Goal: Task Accomplishment & Management: Manage account settings

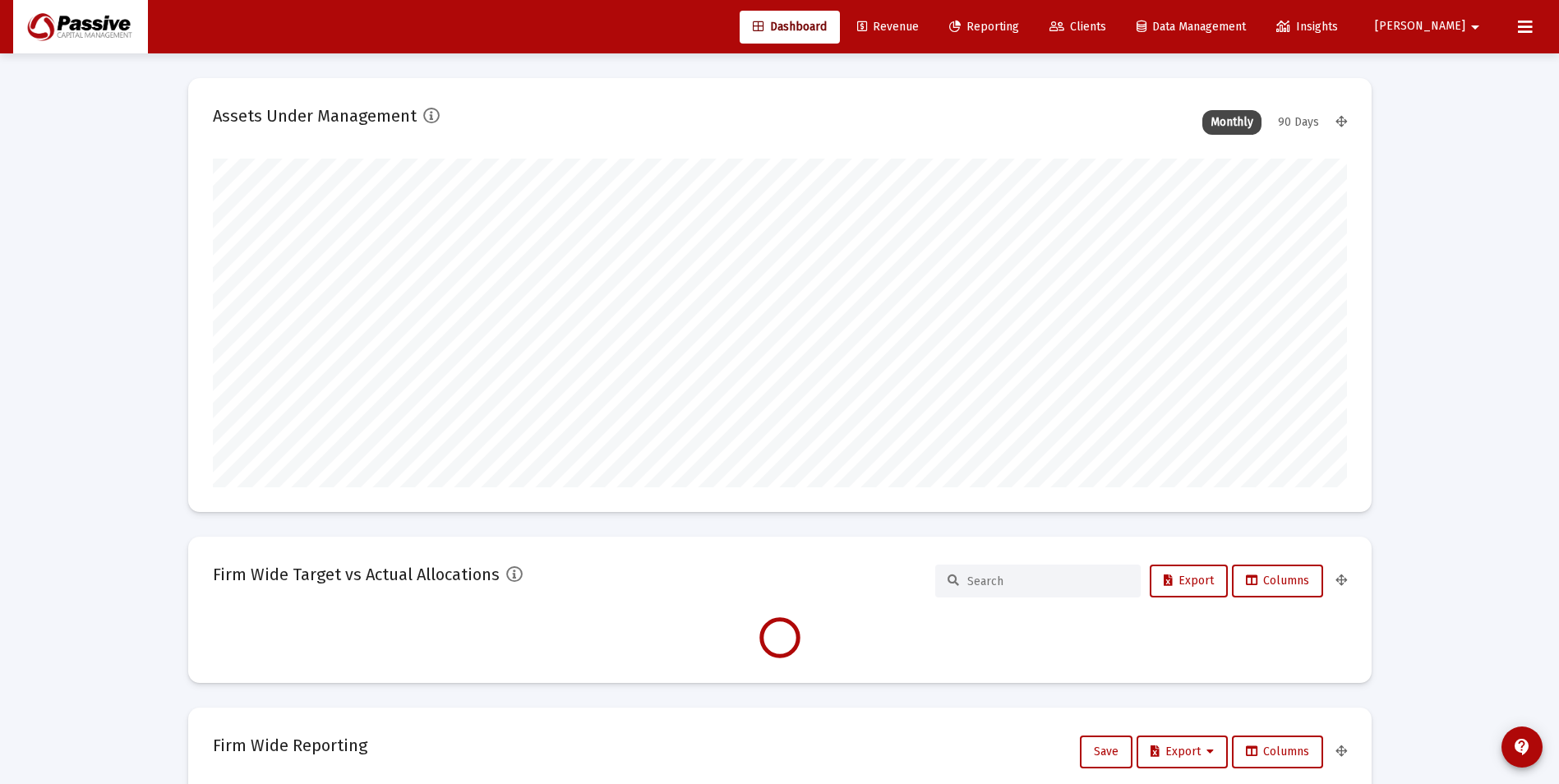
scroll to position [329, 1134]
type input "[DATE]"
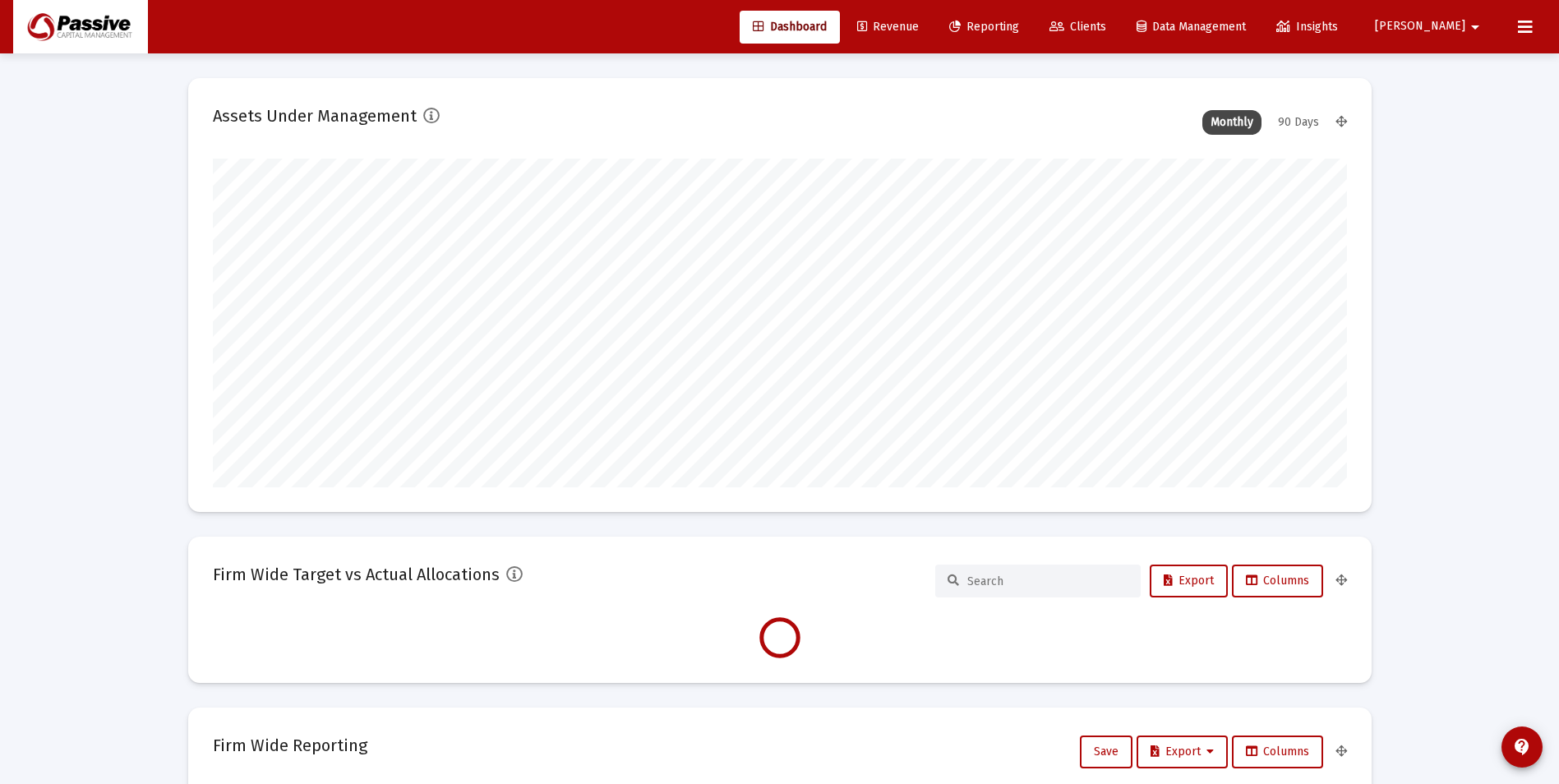
click at [919, 23] on span "Revenue" at bounding box center [888, 27] width 62 height 14
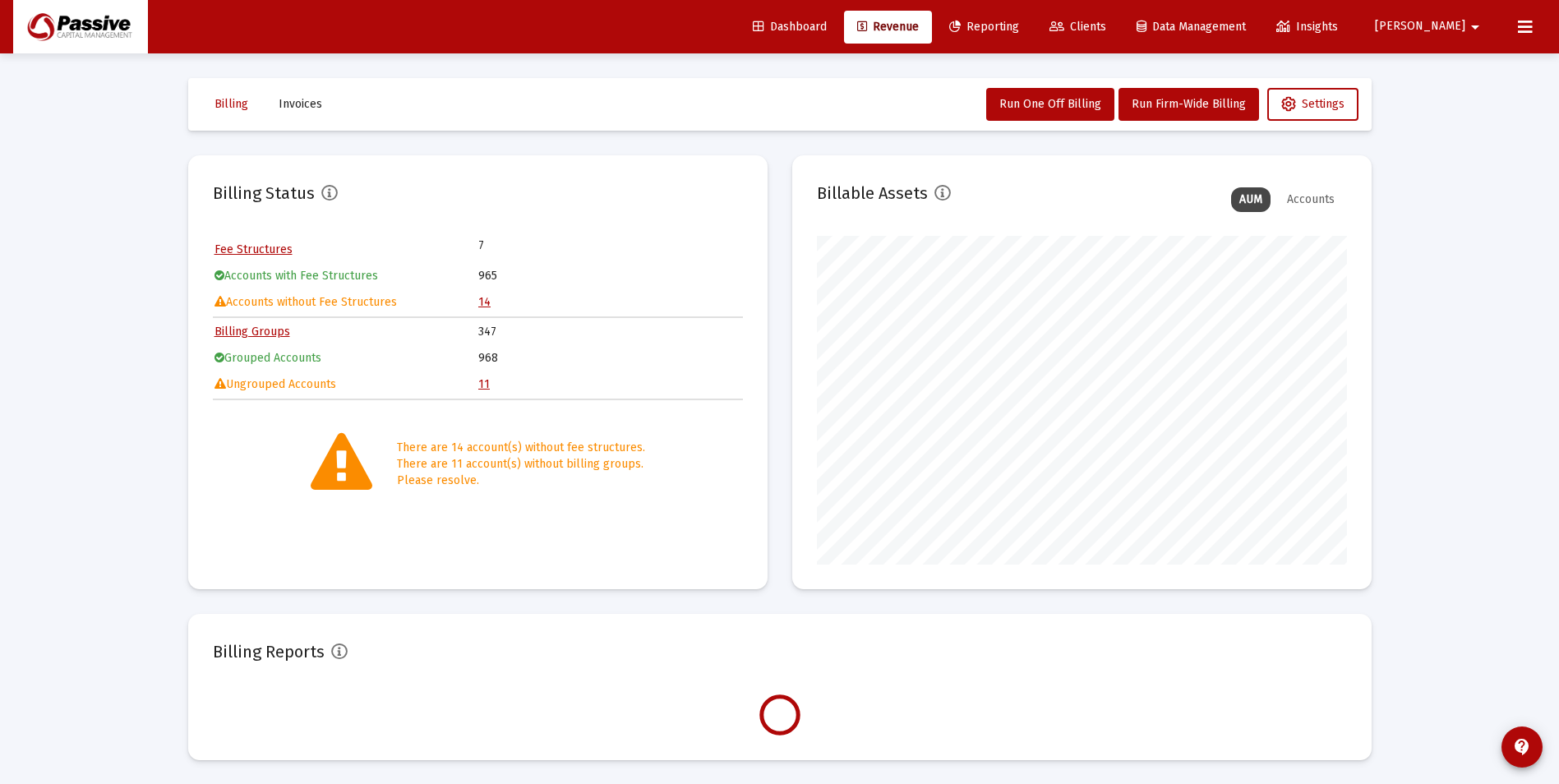
scroll to position [329, 530]
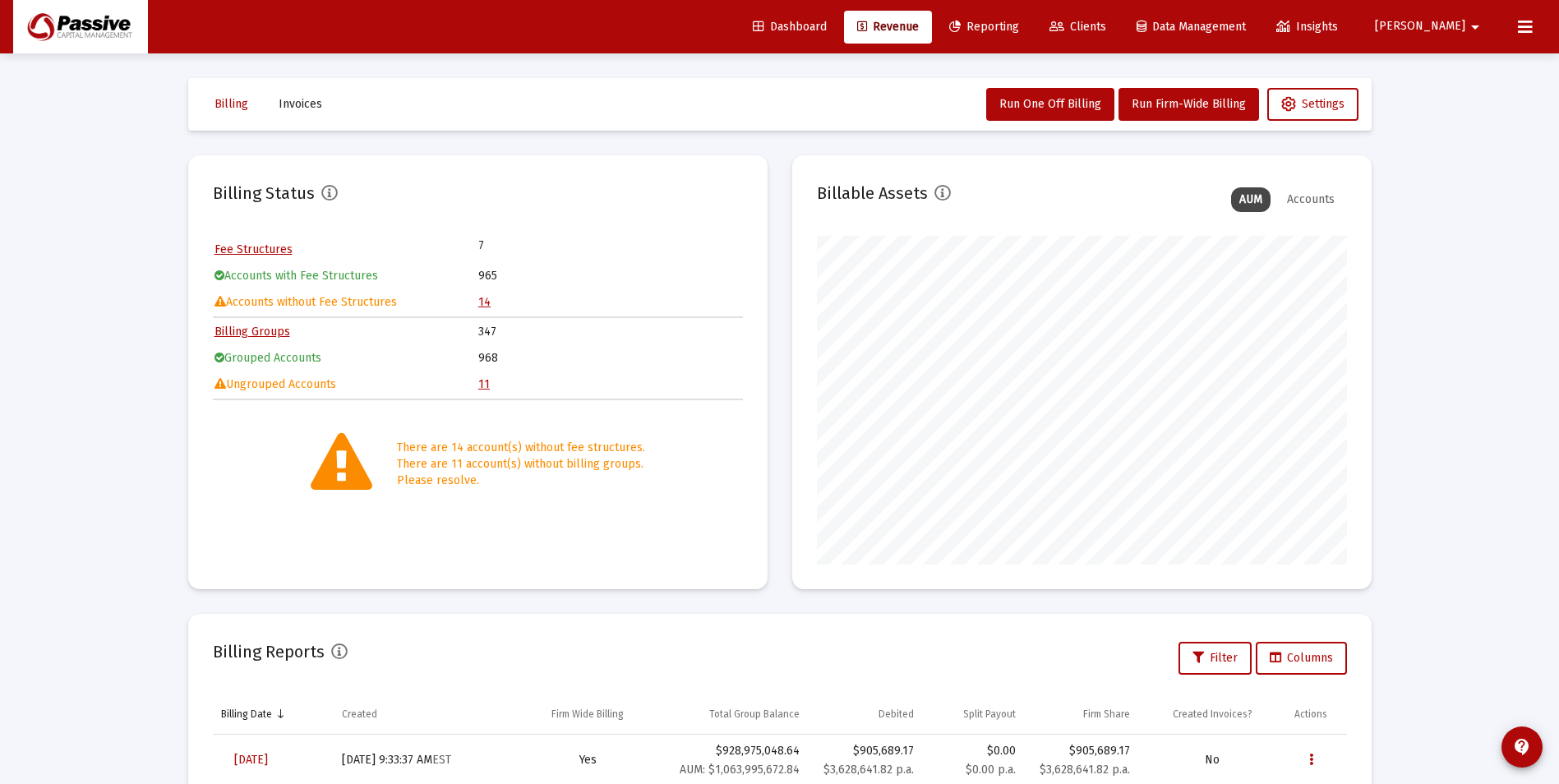
click at [481, 296] on link "14" at bounding box center [484, 302] width 12 height 14
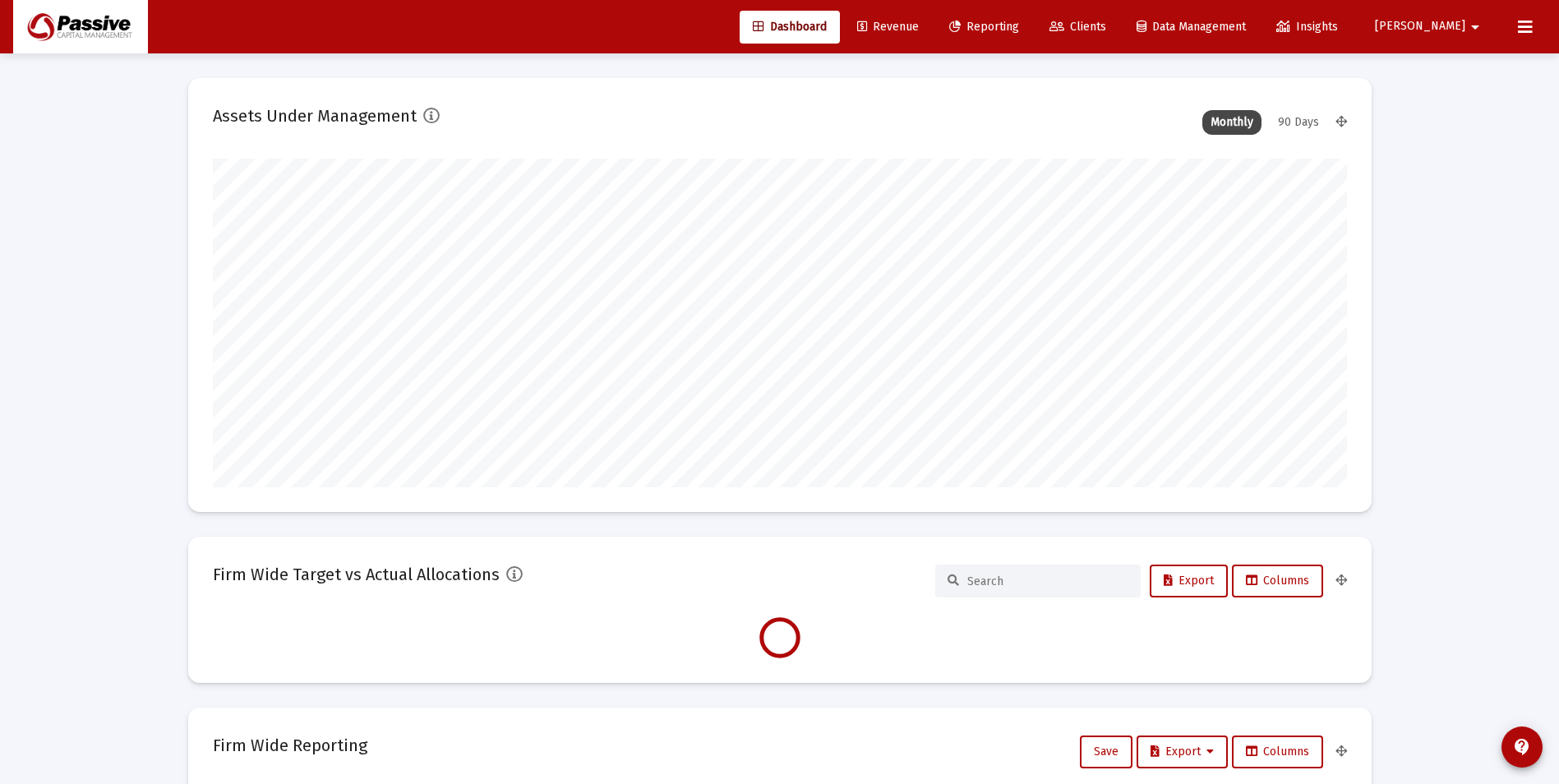
scroll to position [329, 1134]
type input "2025-09-10"
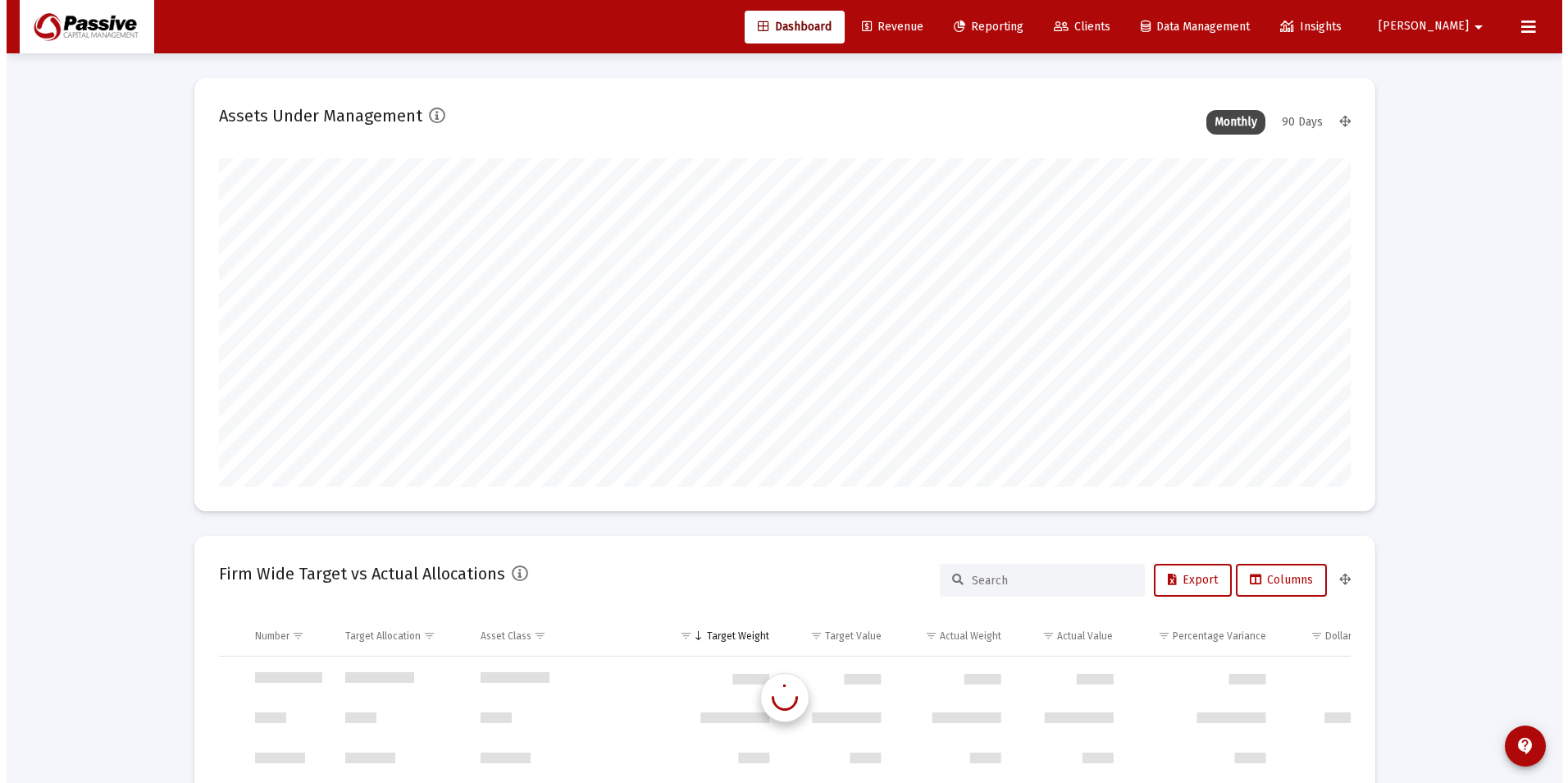
scroll to position [4725, 0]
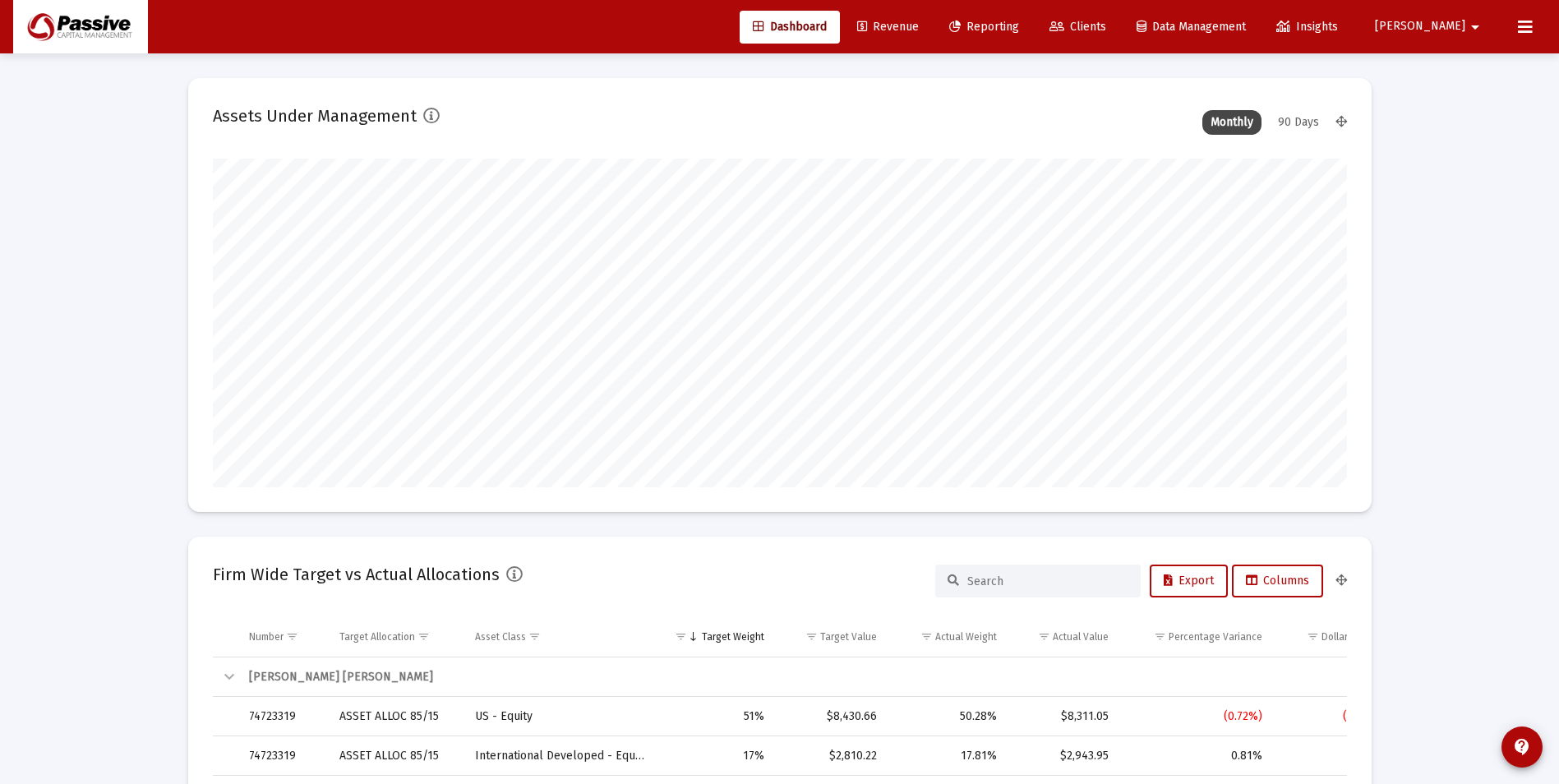
click at [1019, 20] on span "Reporting" at bounding box center [984, 27] width 70 height 14
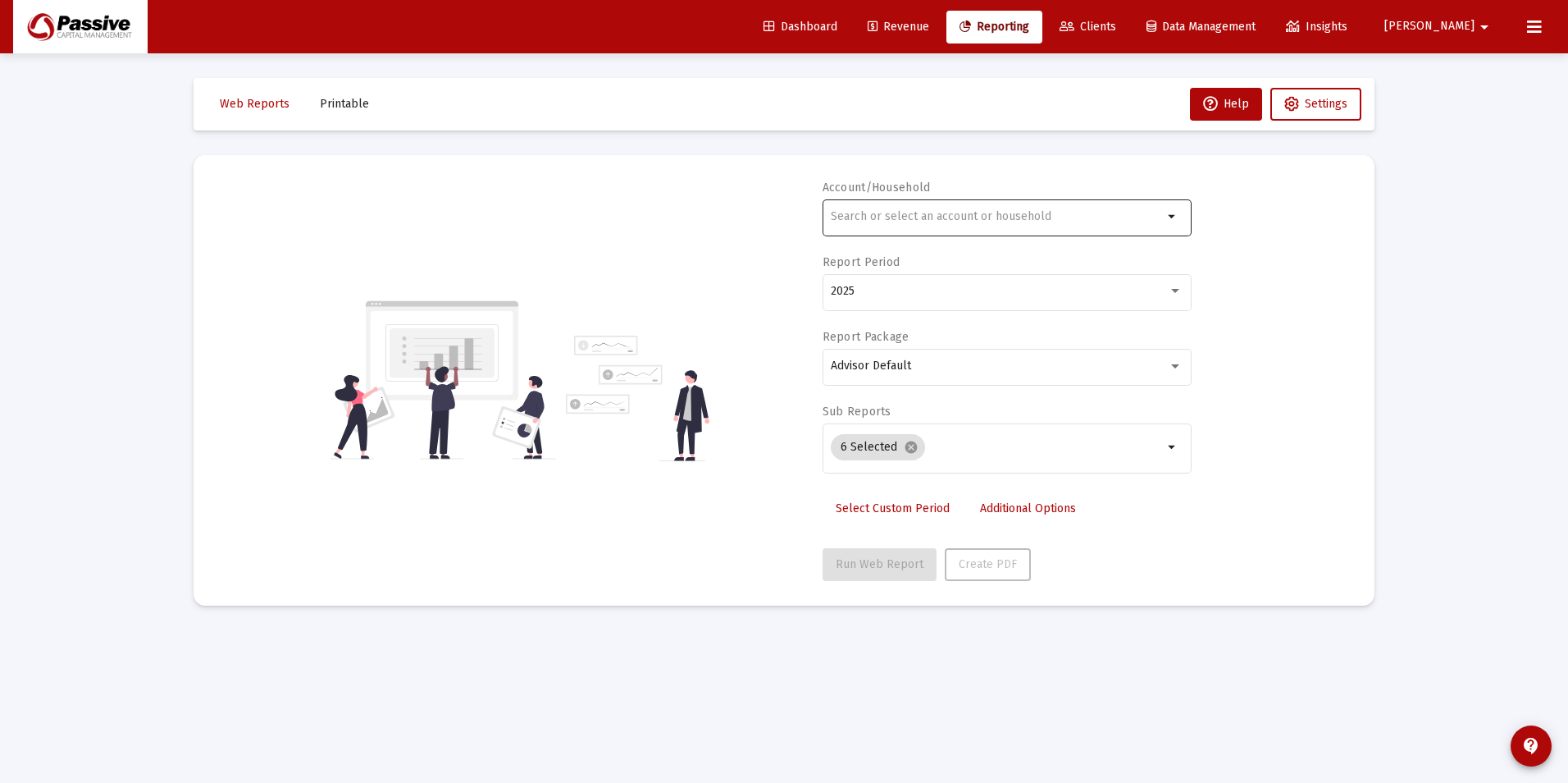
click at [904, 224] on div at bounding box center [996, 216] width 332 height 41
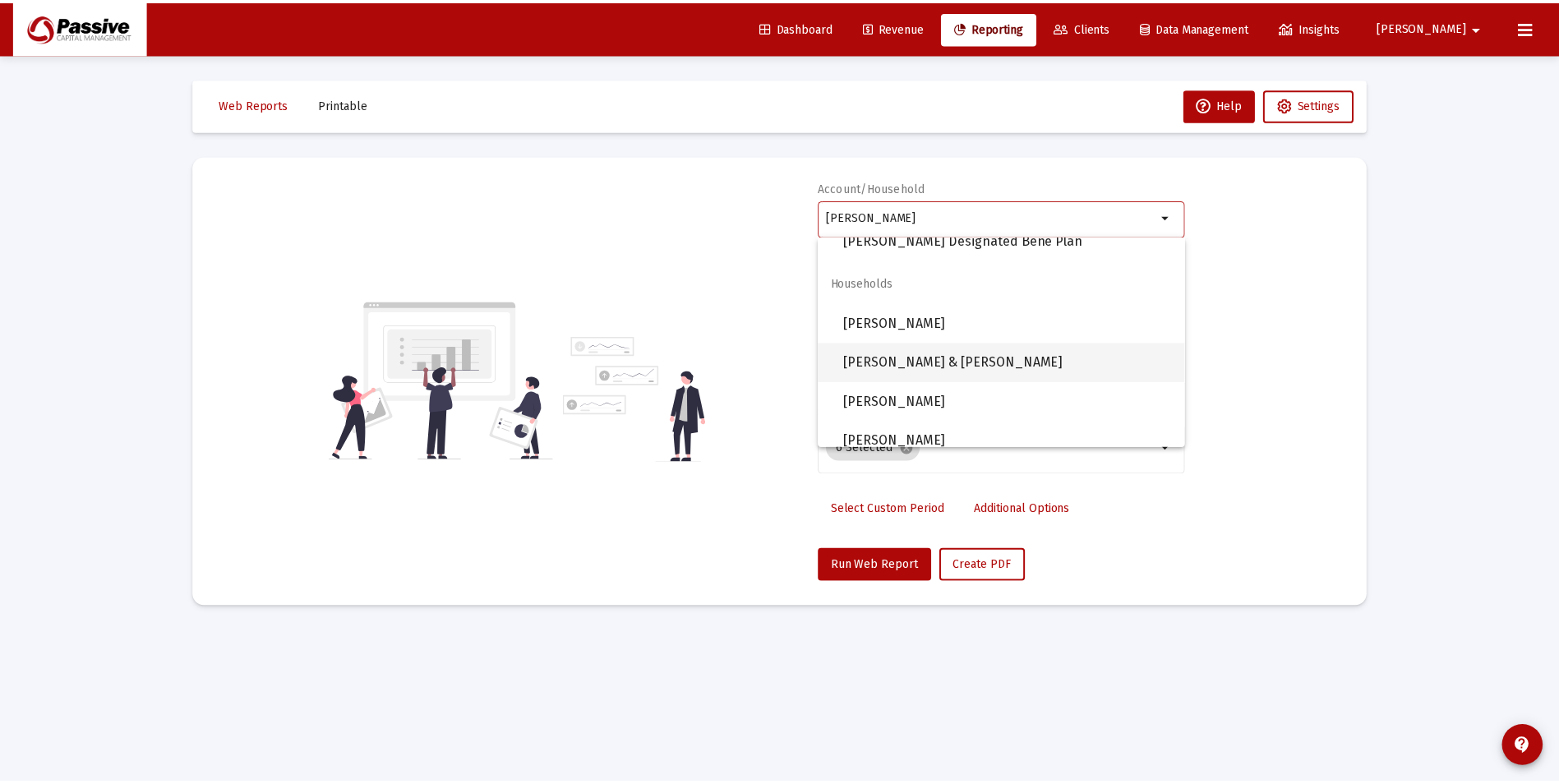
scroll to position [500, 0]
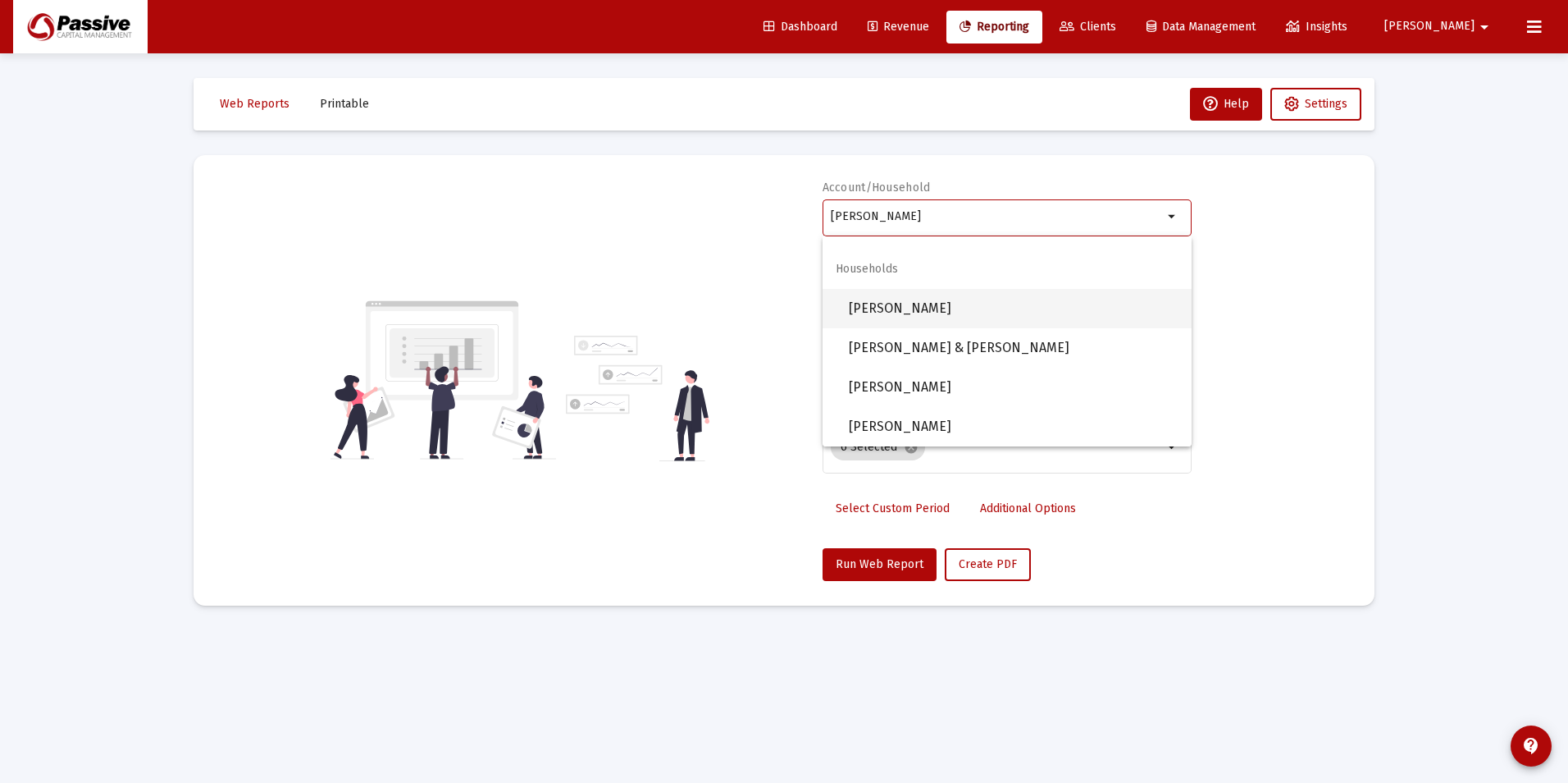
drag, startPoint x: 946, startPoint y: 316, endPoint x: 937, endPoint y: 381, distance: 65.6
click at [946, 314] on span "[PERSON_NAME]" at bounding box center [1013, 309] width 329 height 40
type input "[PERSON_NAME]"
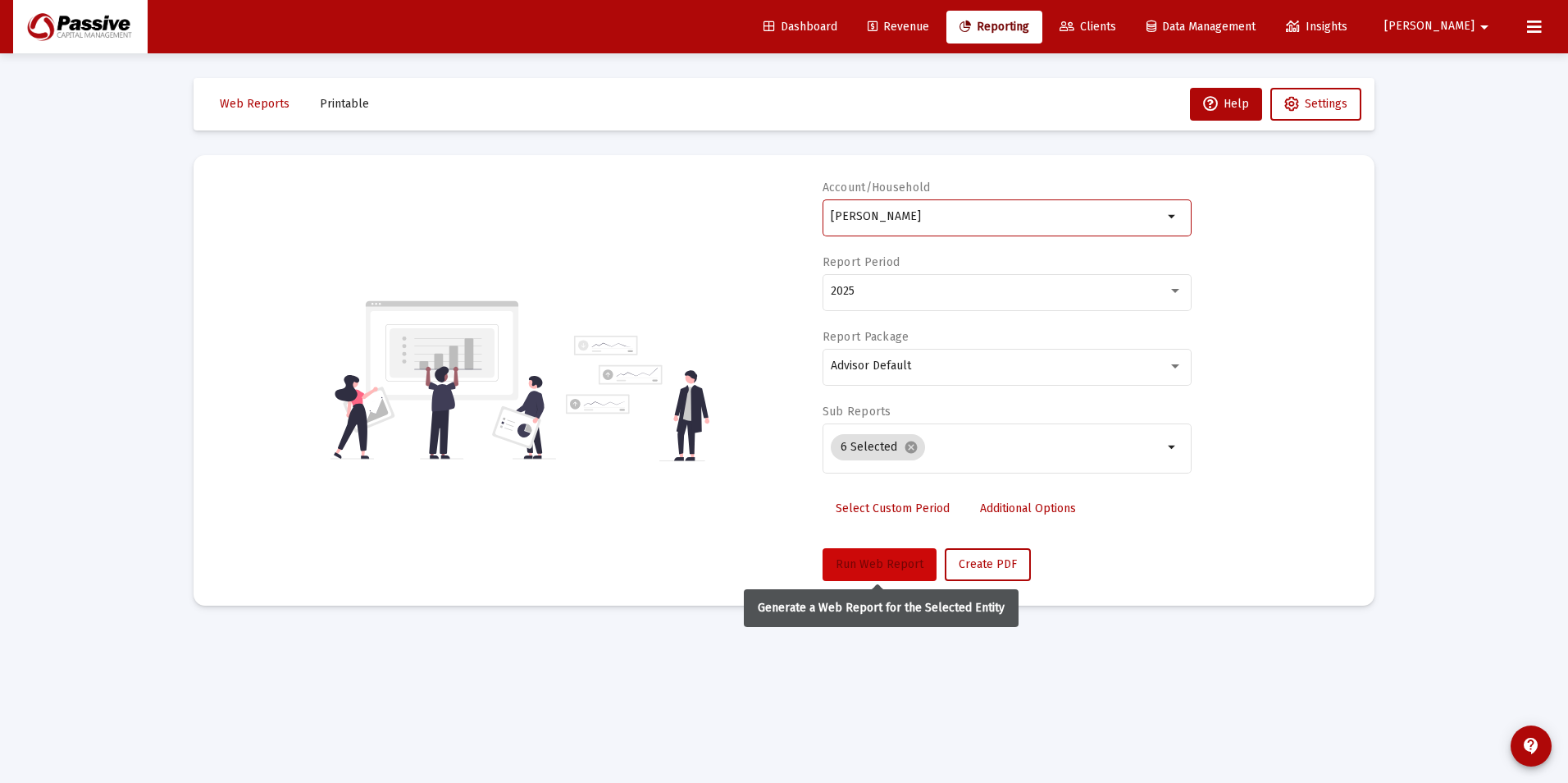
click at [885, 559] on span "Run Web Report" at bounding box center [879, 564] width 87 height 14
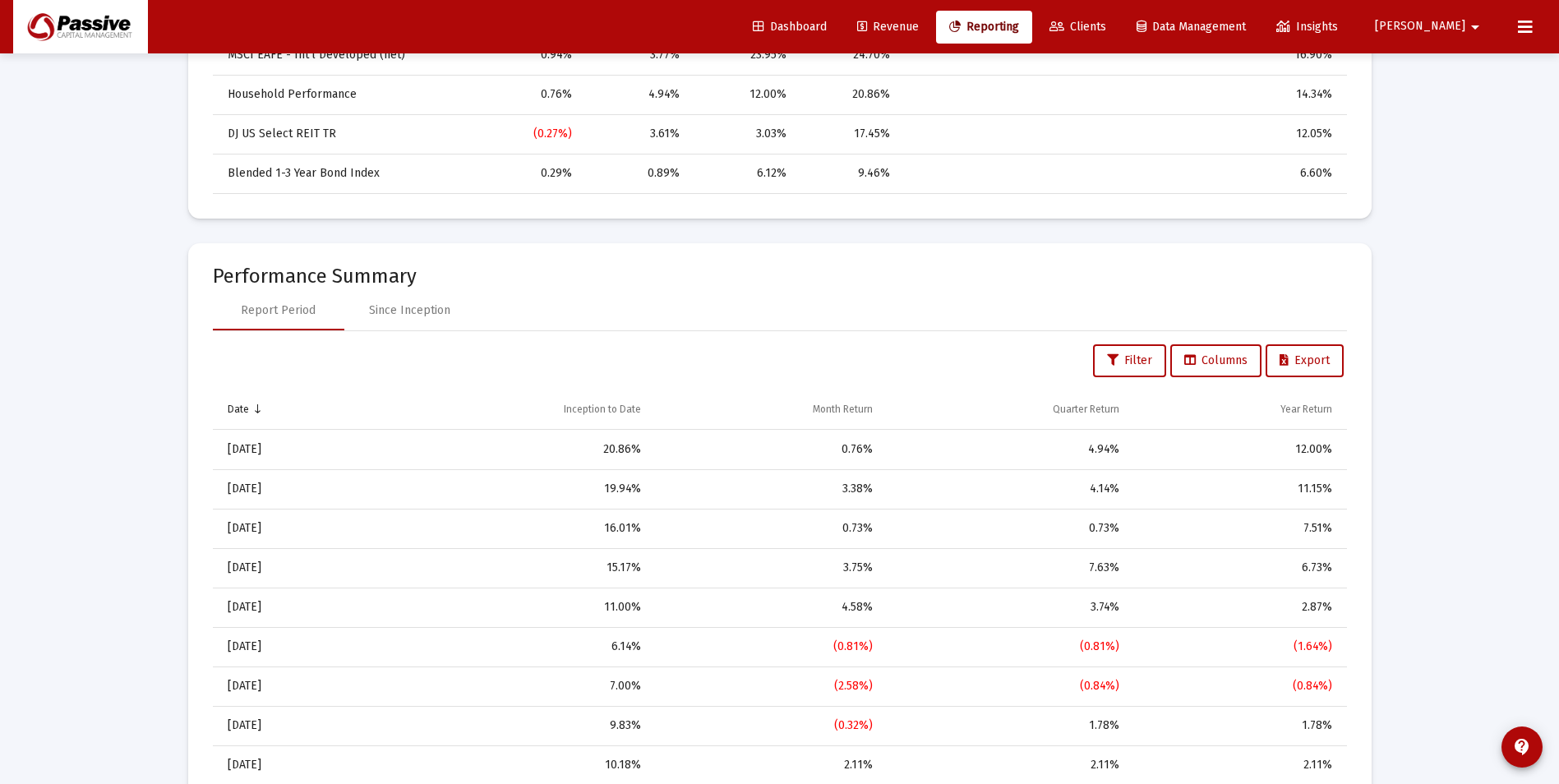
scroll to position [1314, 0]
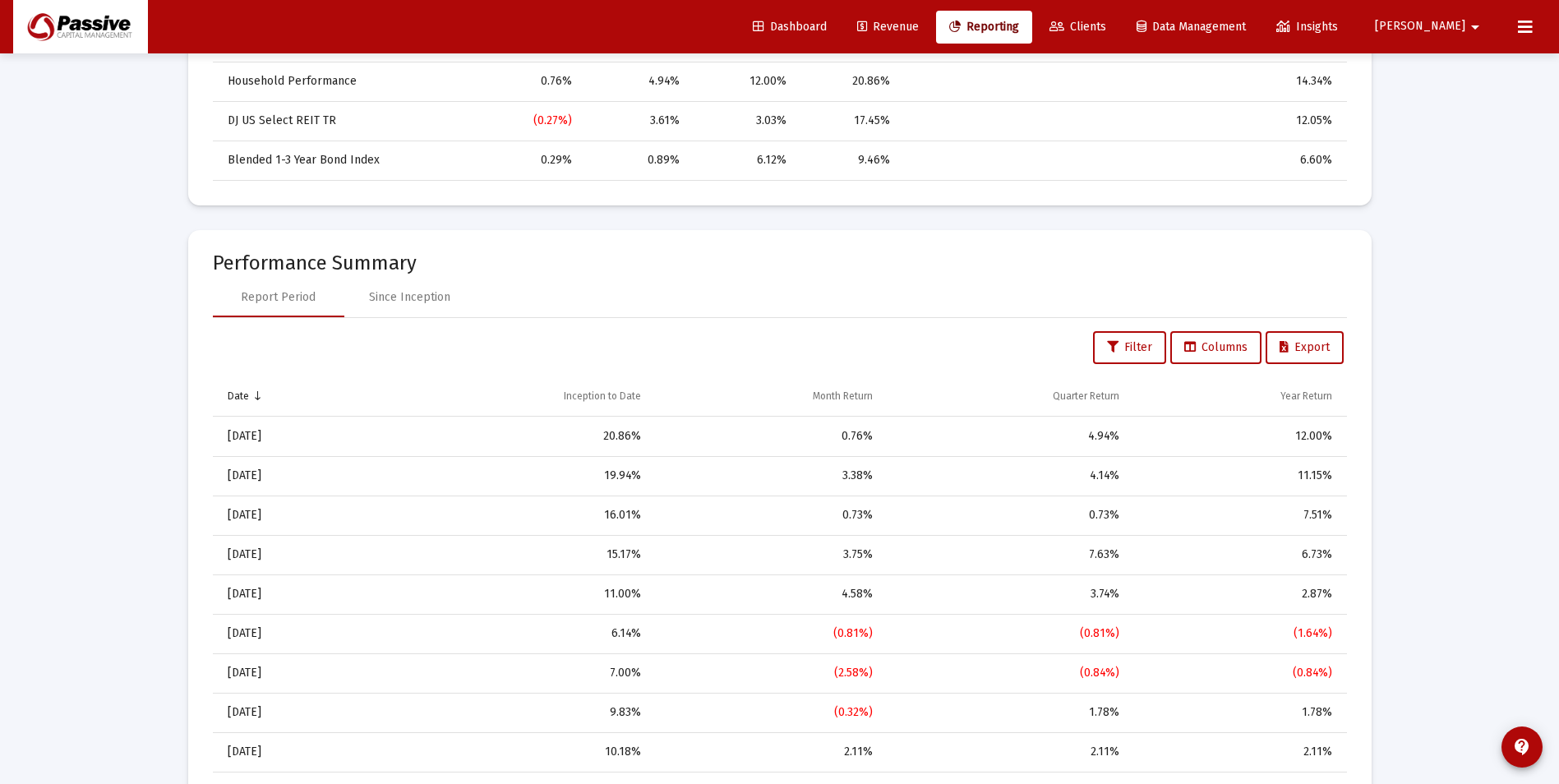
click at [919, 28] on span "Revenue" at bounding box center [888, 27] width 62 height 14
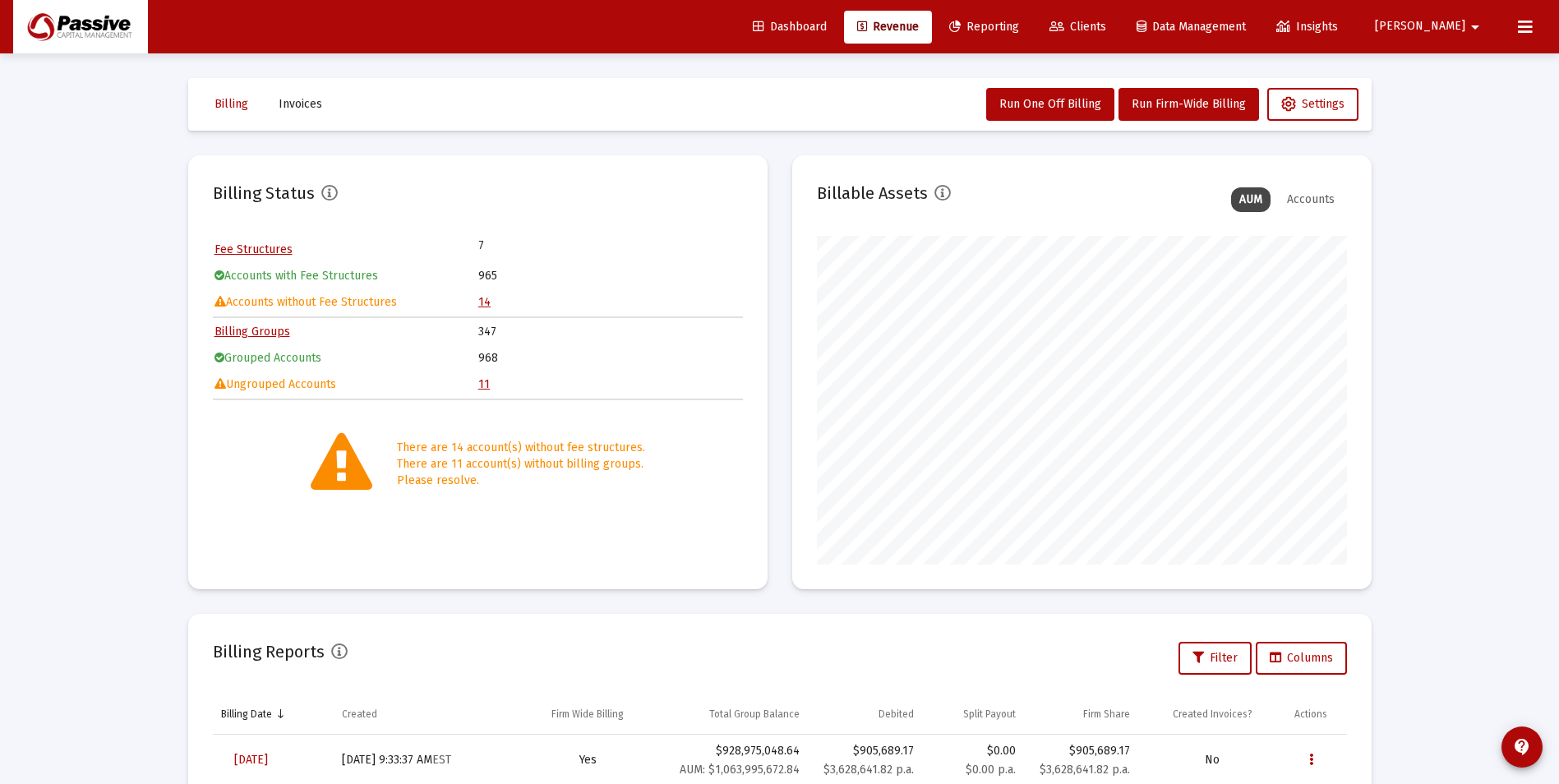
click at [492, 388] on td "11" at bounding box center [609, 384] width 262 height 25
click at [485, 384] on link "11" at bounding box center [484, 384] width 12 height 14
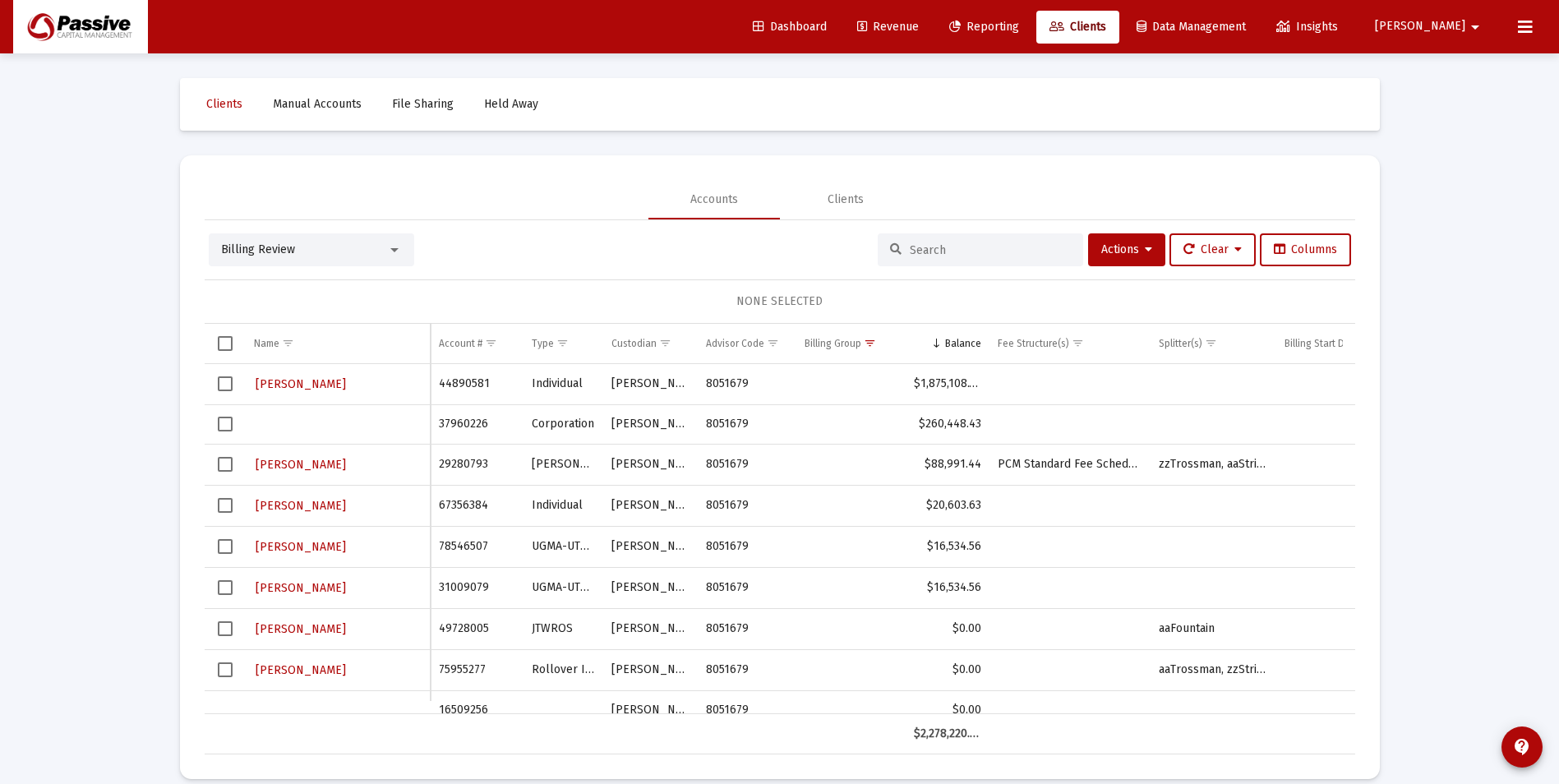
click at [919, 31] on span "Revenue" at bounding box center [888, 27] width 62 height 14
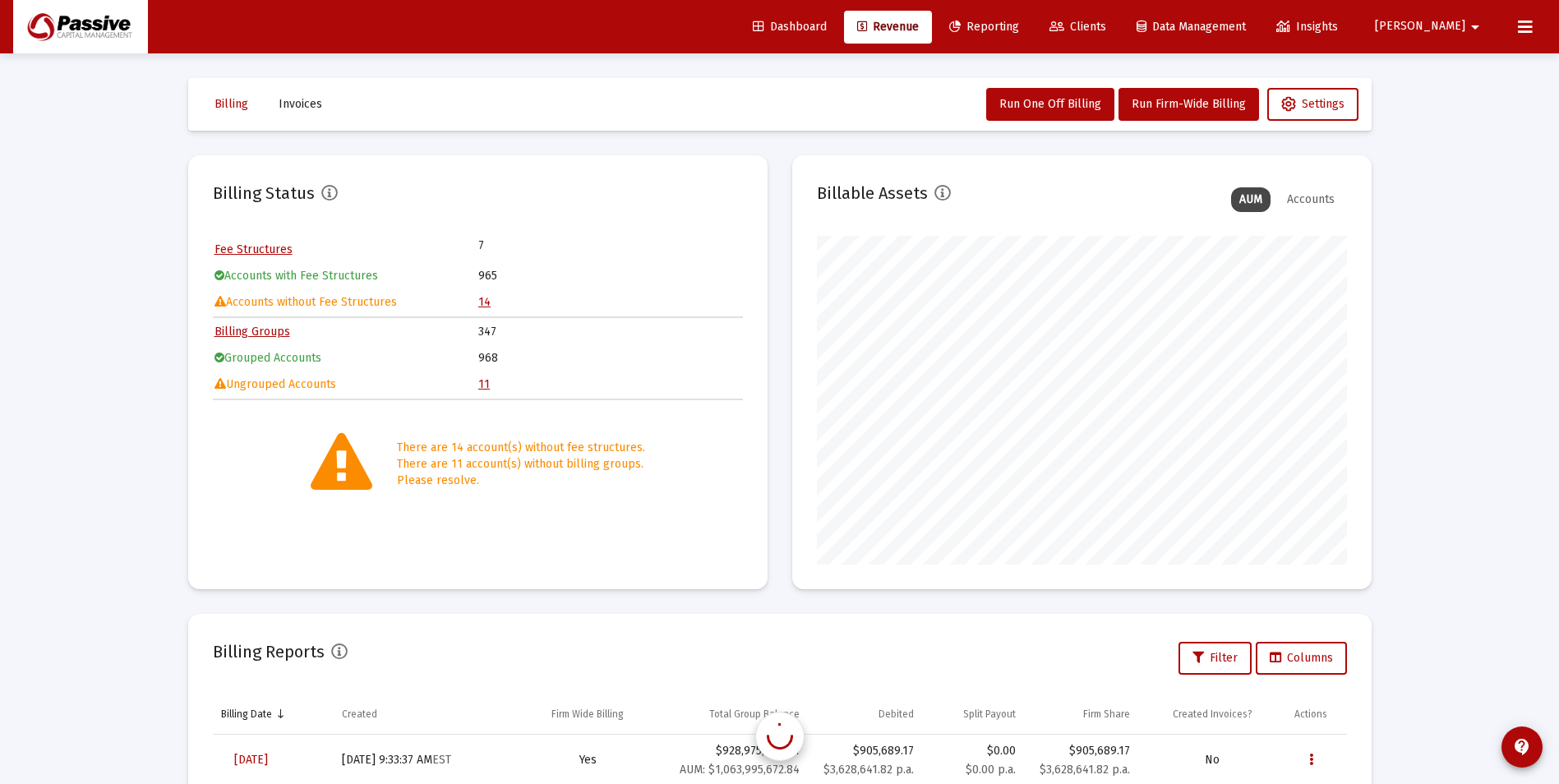
scroll to position [329, 530]
drag, startPoint x: 1064, startPoint y: 29, endPoint x: 1097, endPoint y: 40, distance: 34.8
click at [1019, 27] on span "Reporting" at bounding box center [984, 27] width 70 height 14
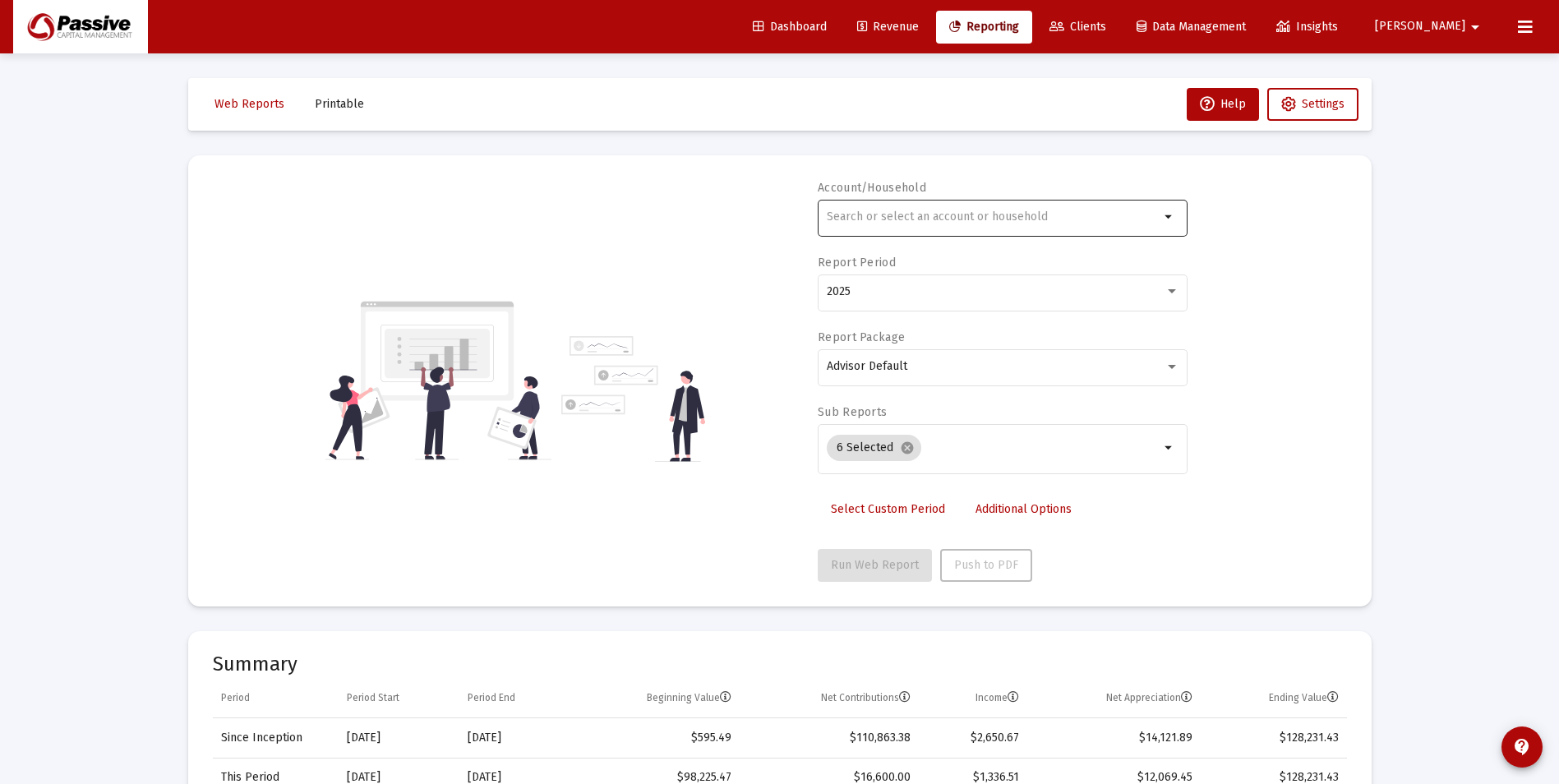
click at [893, 214] on input "text" at bounding box center [992, 217] width 333 height 13
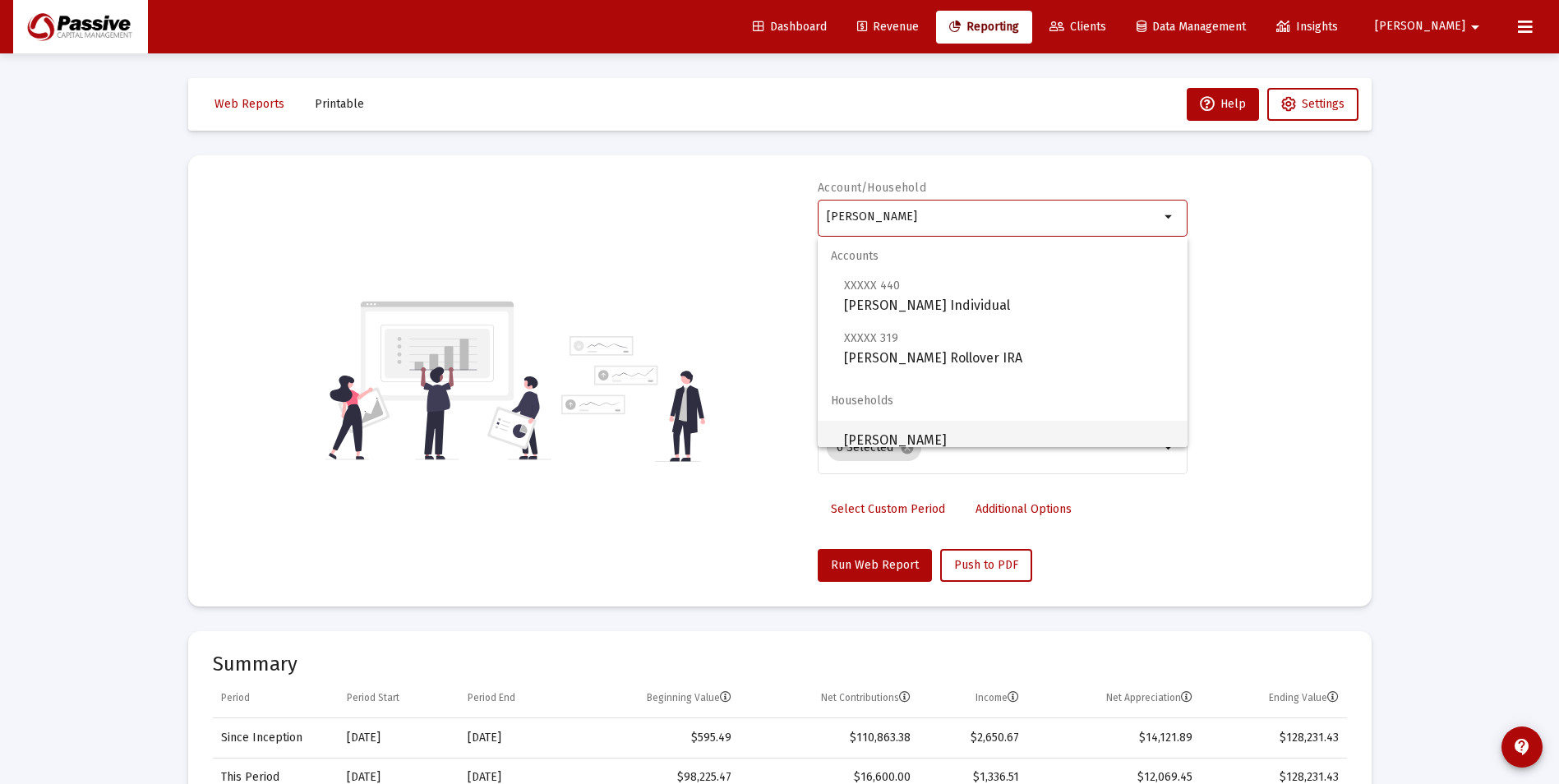
scroll to position [53, 0]
click at [968, 427] on span "[PERSON_NAME]" at bounding box center [1009, 427] width 330 height 40
type input "[PERSON_NAME]"
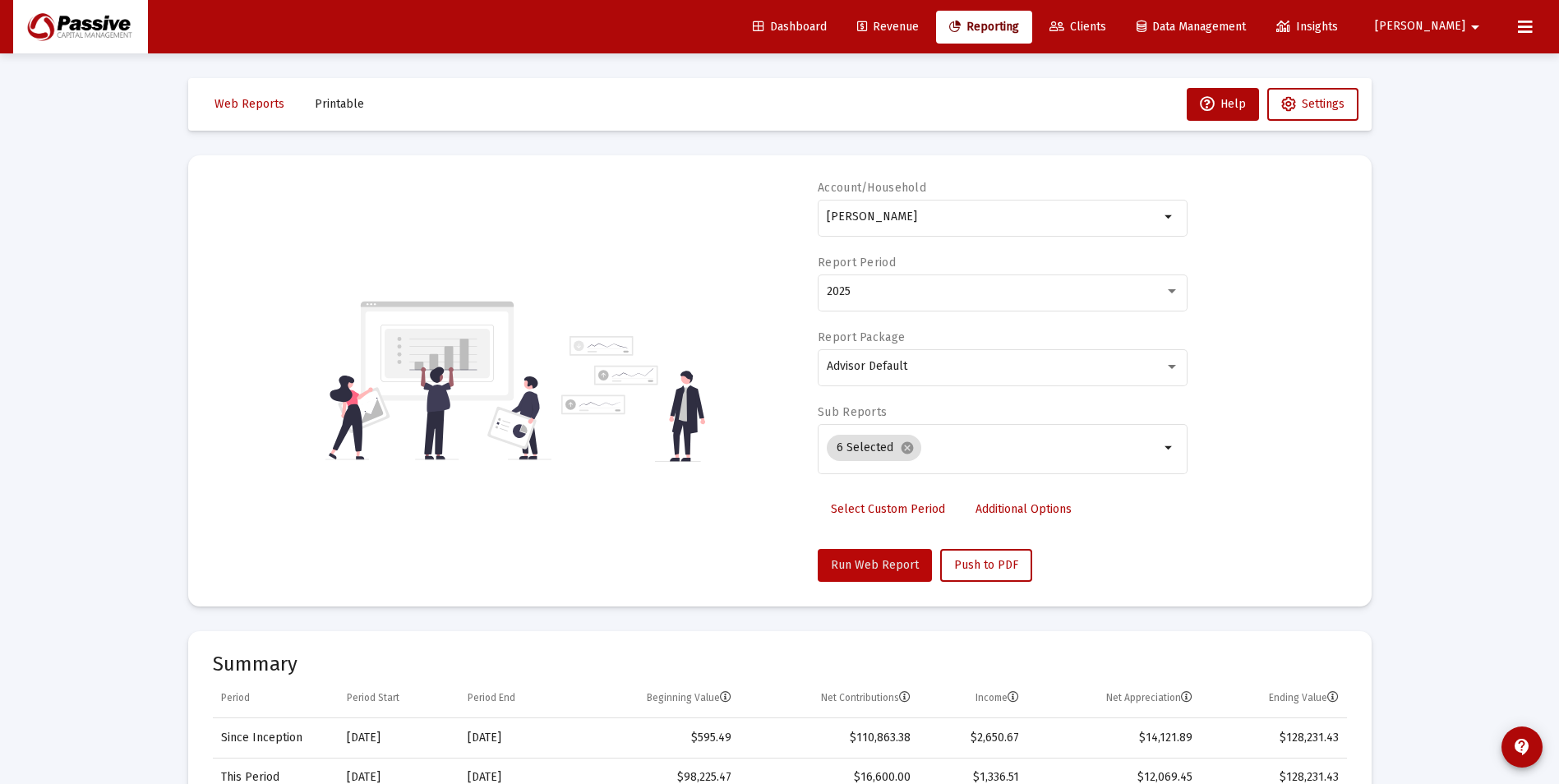
click at [911, 572] on button "Run Web Report" at bounding box center [874, 564] width 114 height 33
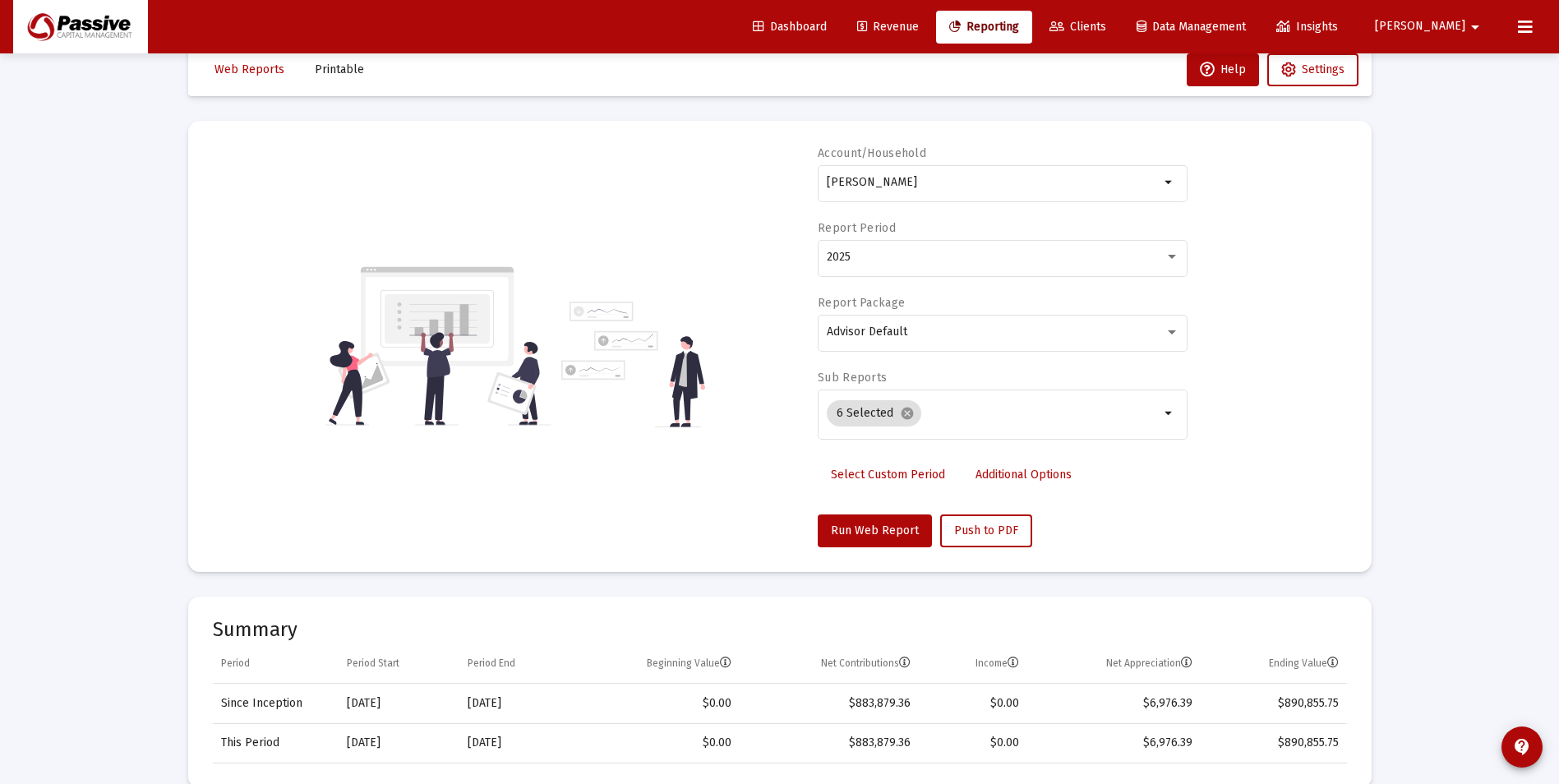
scroll to position [0, 0]
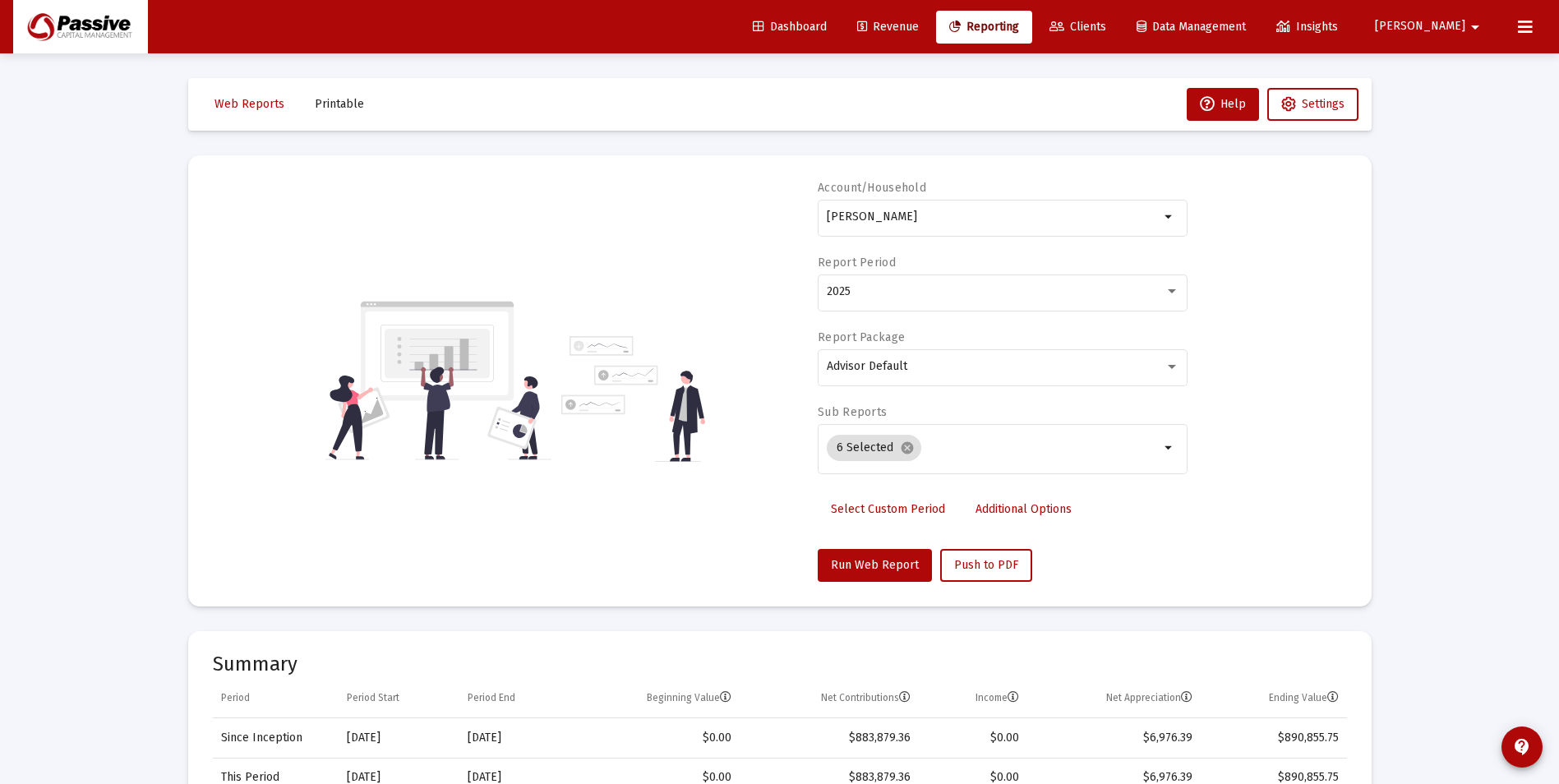
click at [932, 40] on link "Revenue" at bounding box center [888, 27] width 87 height 33
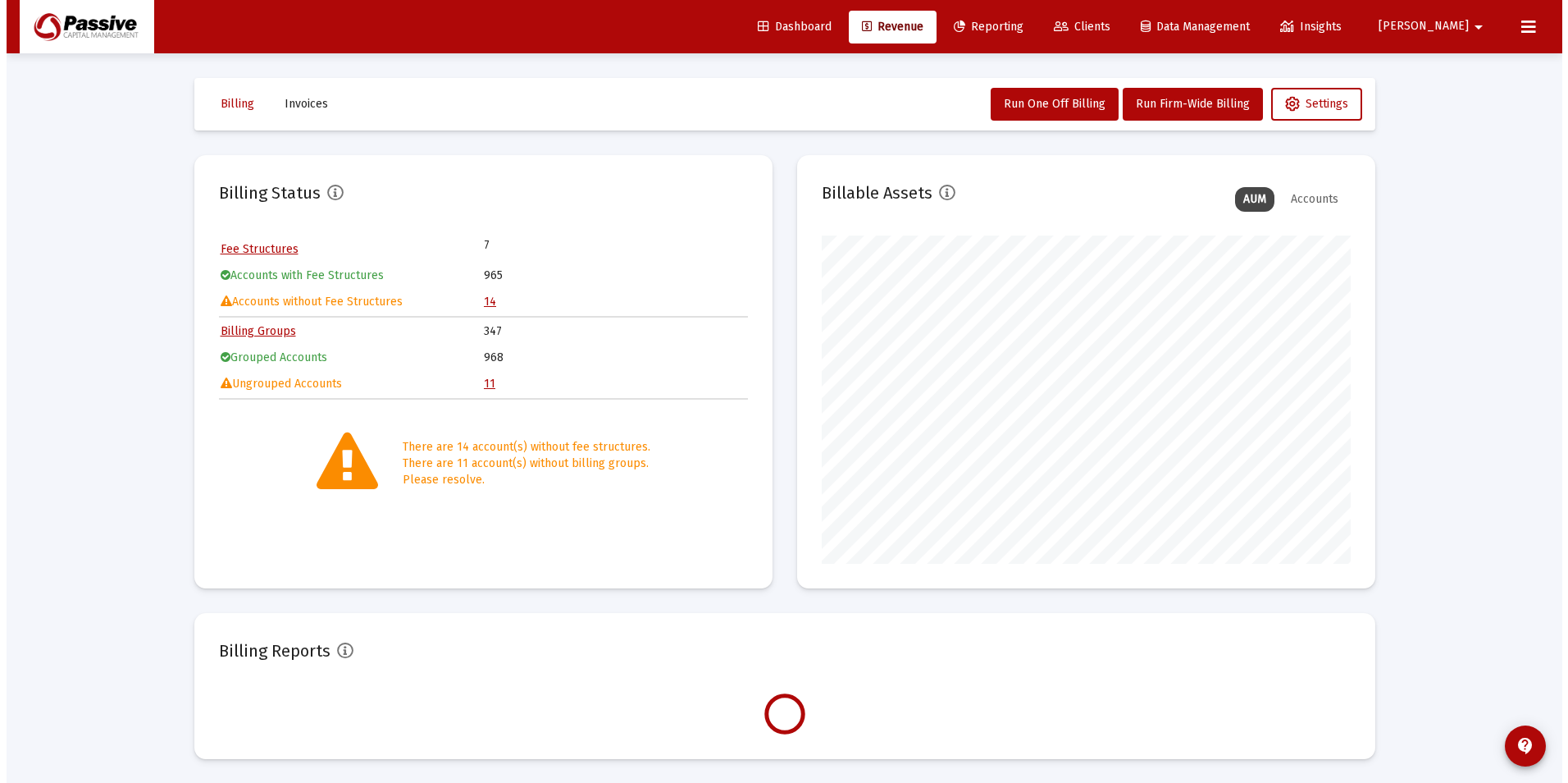
scroll to position [328, 529]
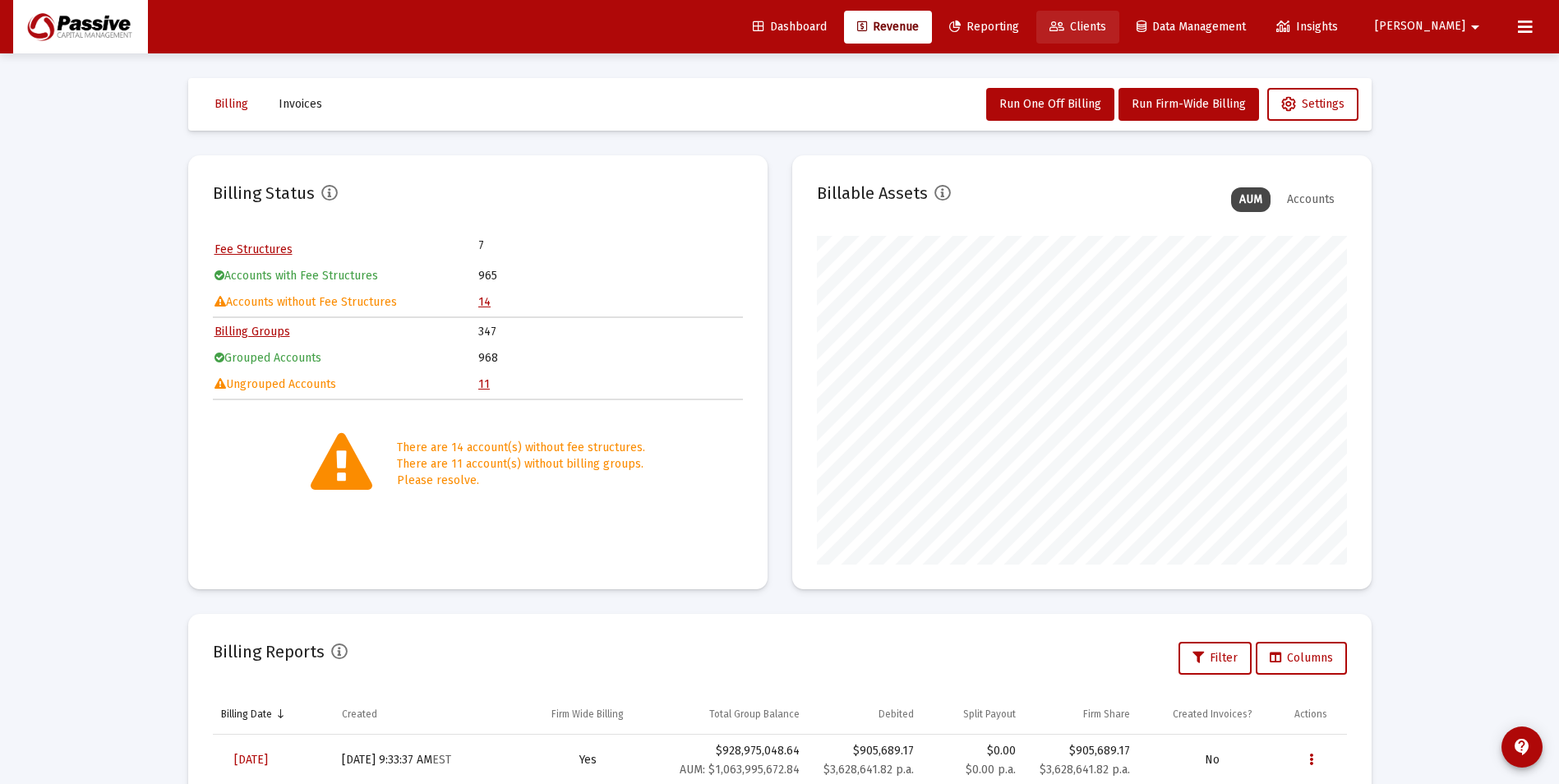
click at [1107, 31] on span "Clients" at bounding box center [1077, 27] width 57 height 14
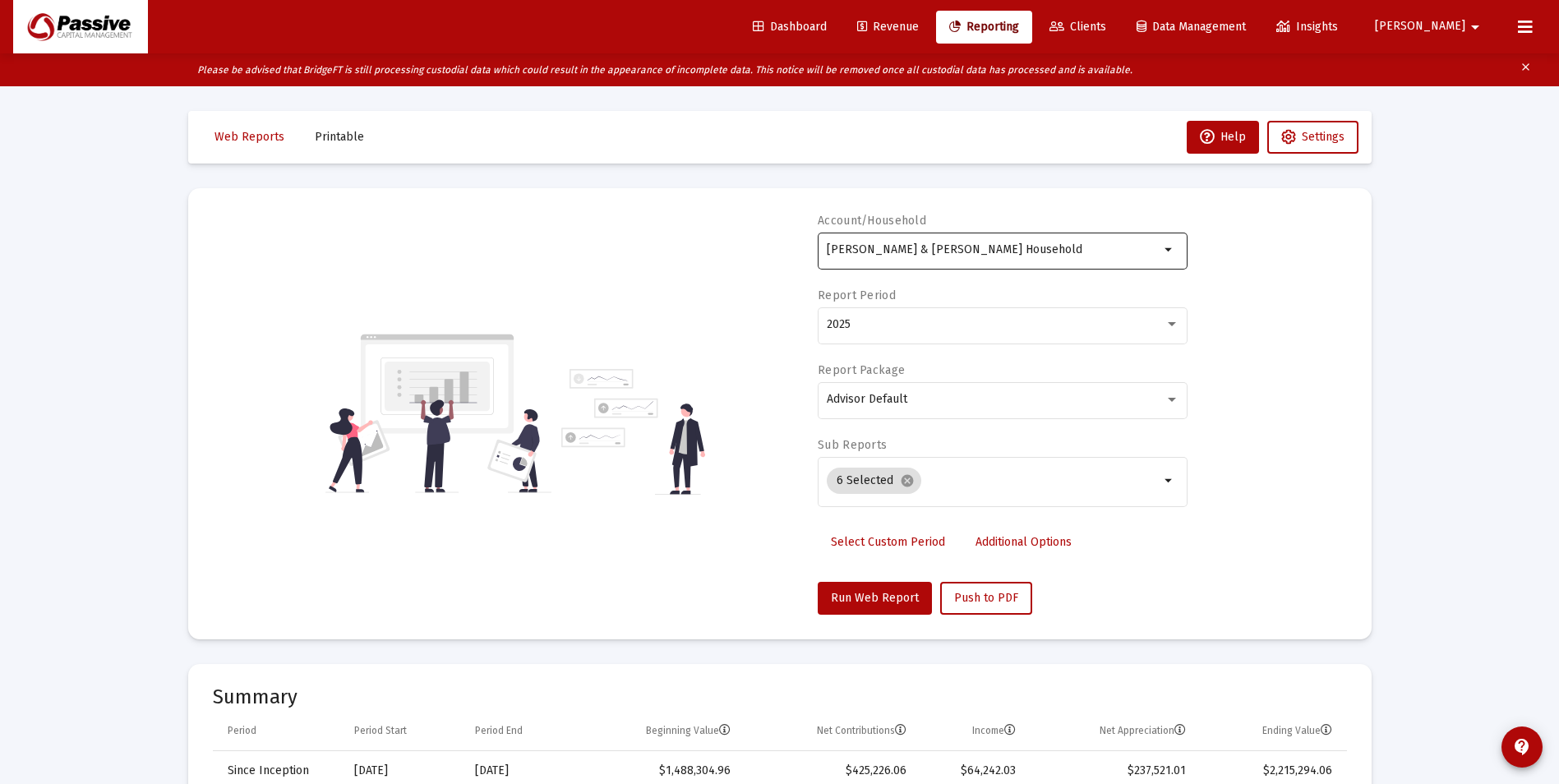
click at [976, 241] on div "[PERSON_NAME] & [PERSON_NAME] Household" at bounding box center [992, 249] width 333 height 41
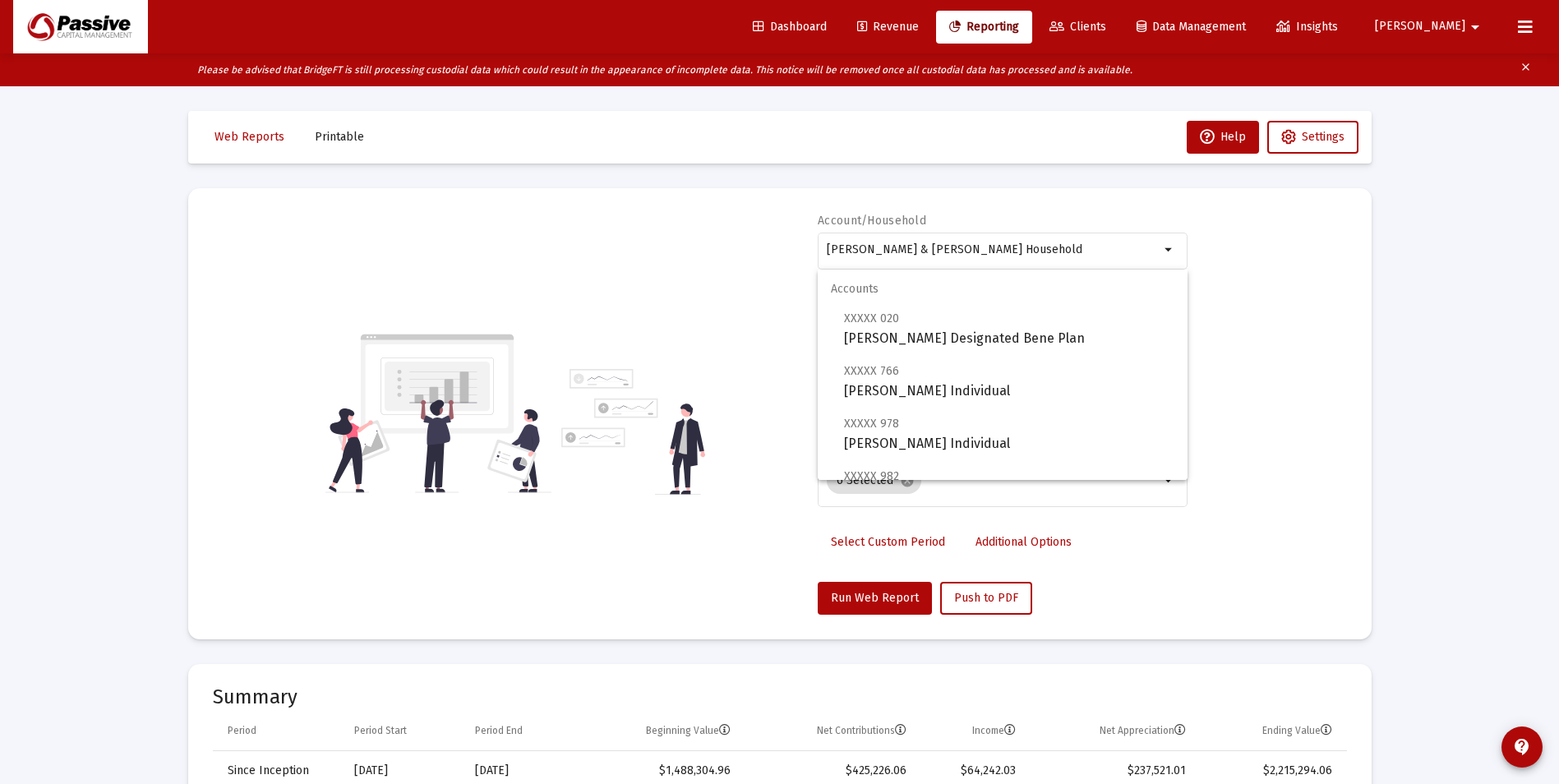
click at [1044, 243] on input "[PERSON_NAME] & [PERSON_NAME] Household" at bounding box center [992, 249] width 333 height 13
drag, startPoint x: 1062, startPoint y: 243, endPoint x: 670, endPoint y: 144, distance: 404.3
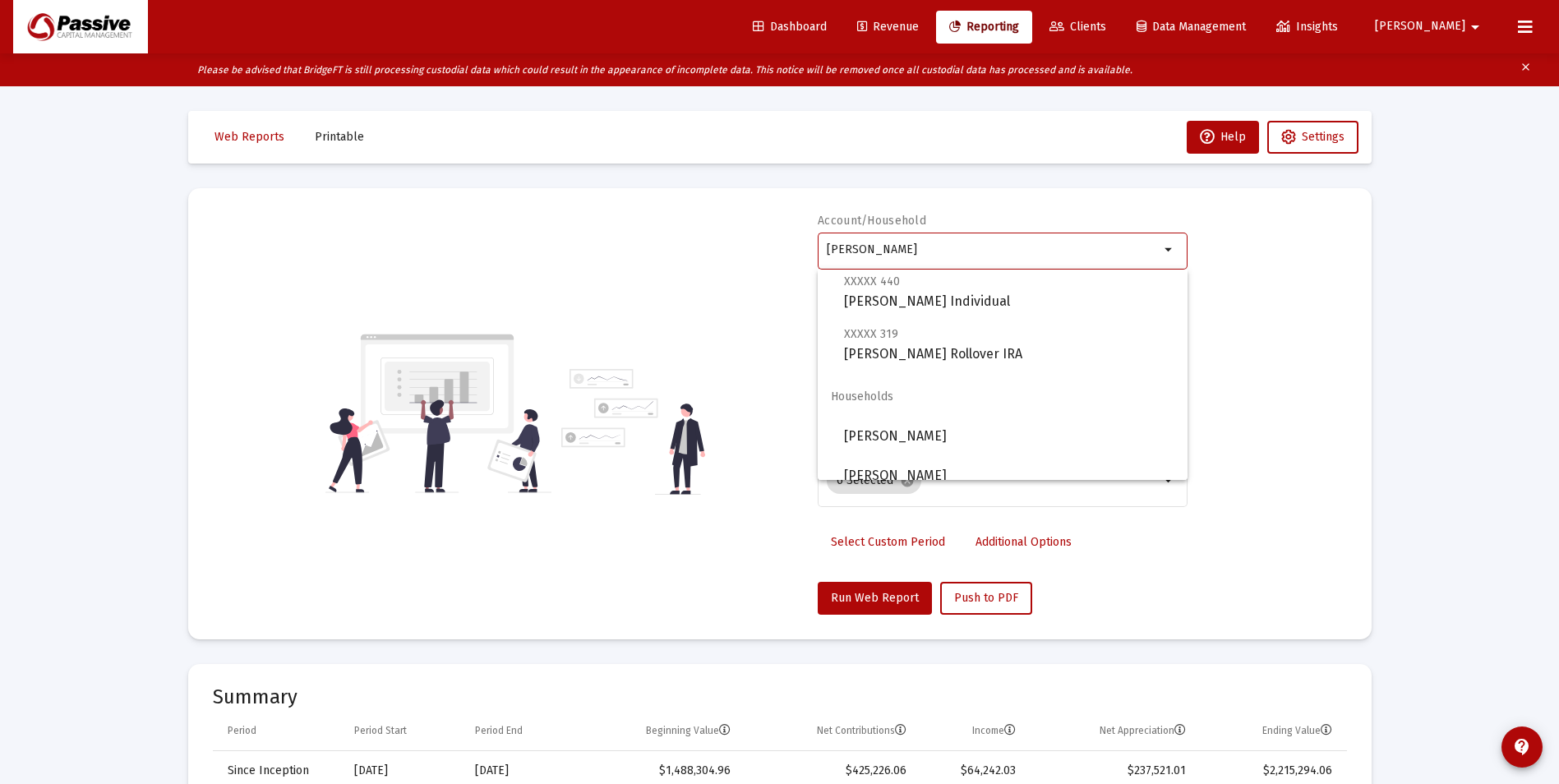
scroll to position [53, 0]
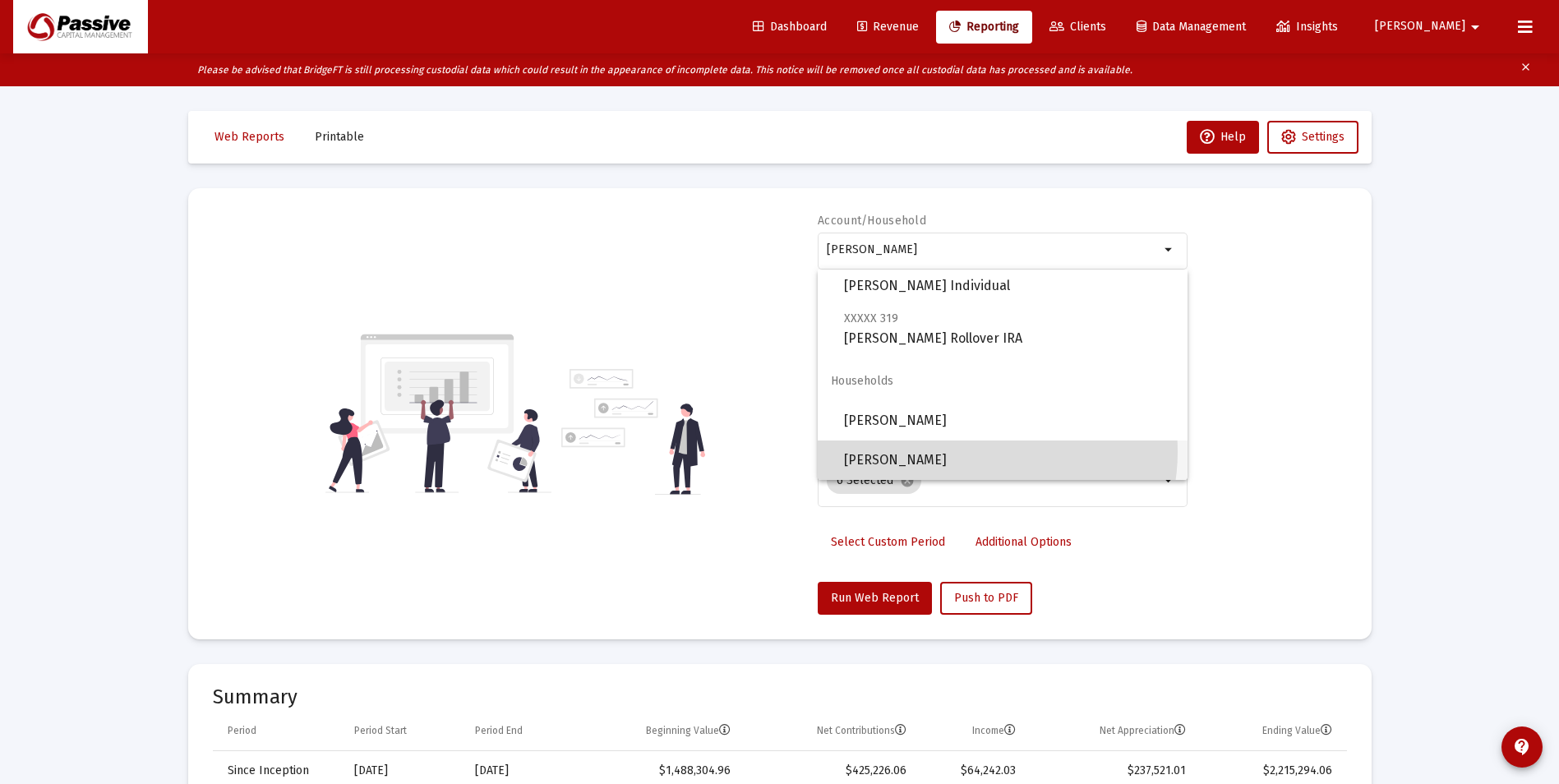
click at [969, 451] on span "[PERSON_NAME]" at bounding box center [1009, 460] width 330 height 40
type input "[PERSON_NAME]"
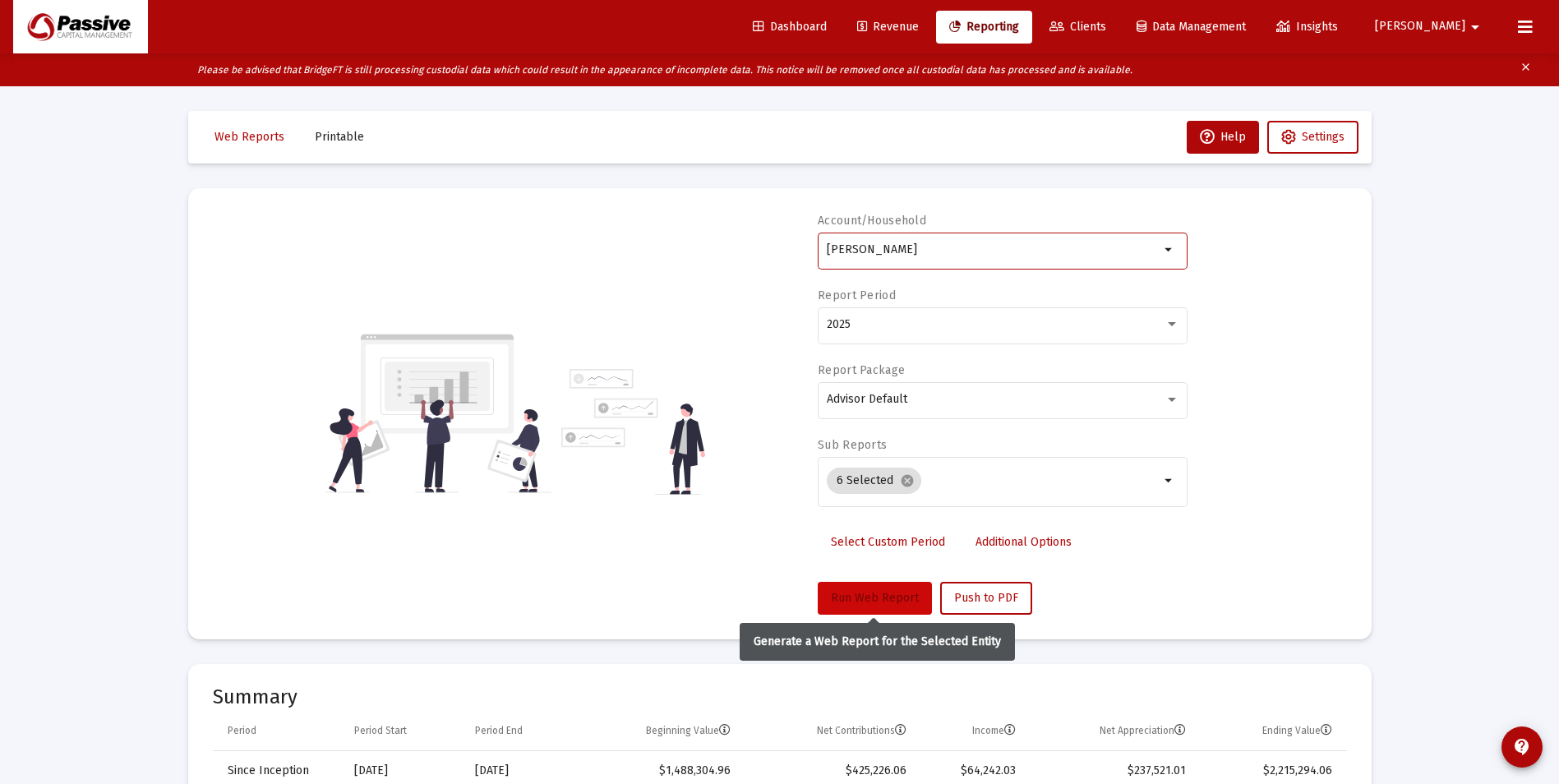
click at [890, 611] on button "Run Web Report" at bounding box center [874, 597] width 114 height 33
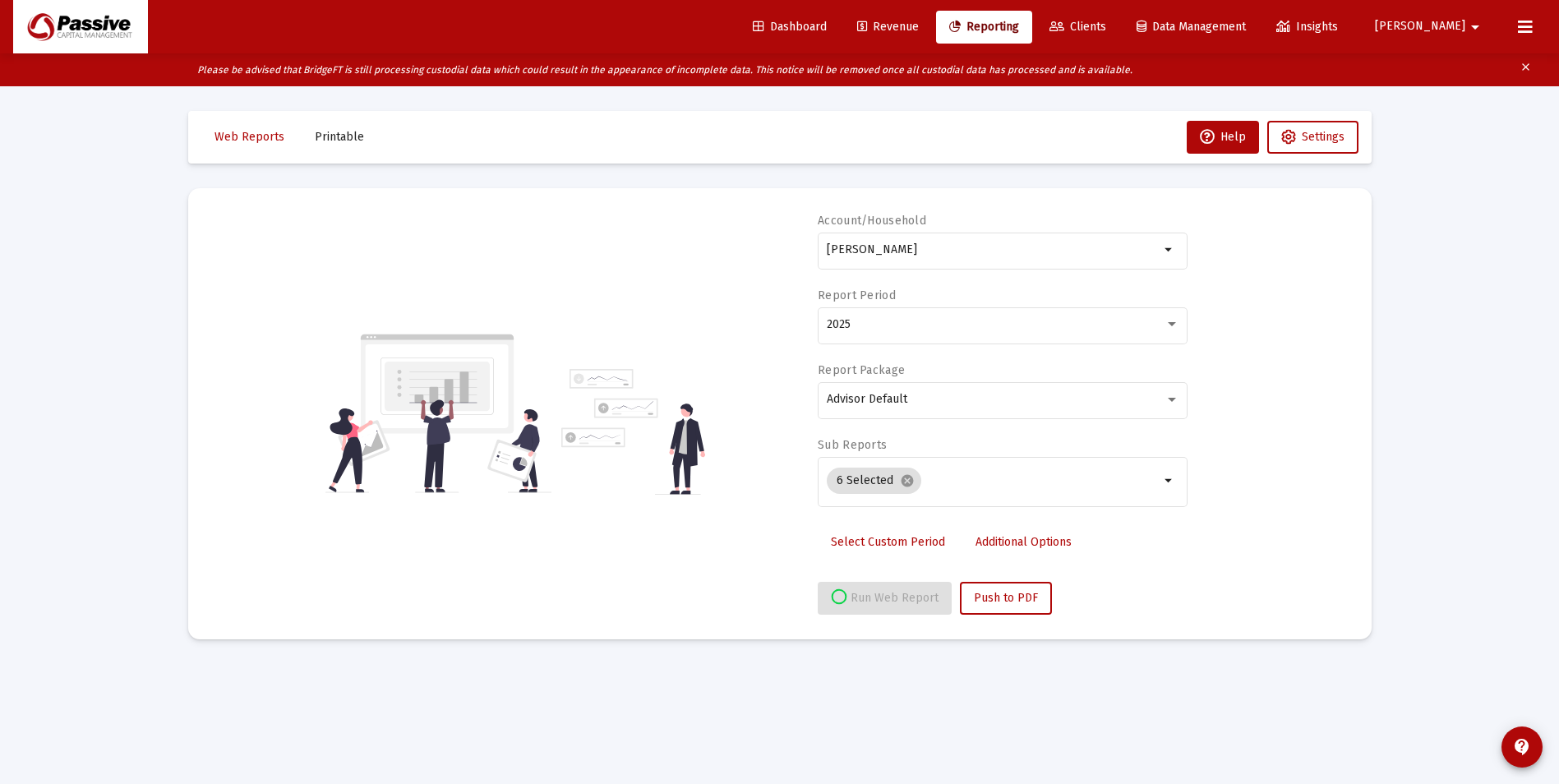
click at [1453, 21] on span "[PERSON_NAME]" at bounding box center [1420, 27] width 90 height 14
click at [1467, 69] on span "Settings" at bounding box center [1483, 70] width 49 height 40
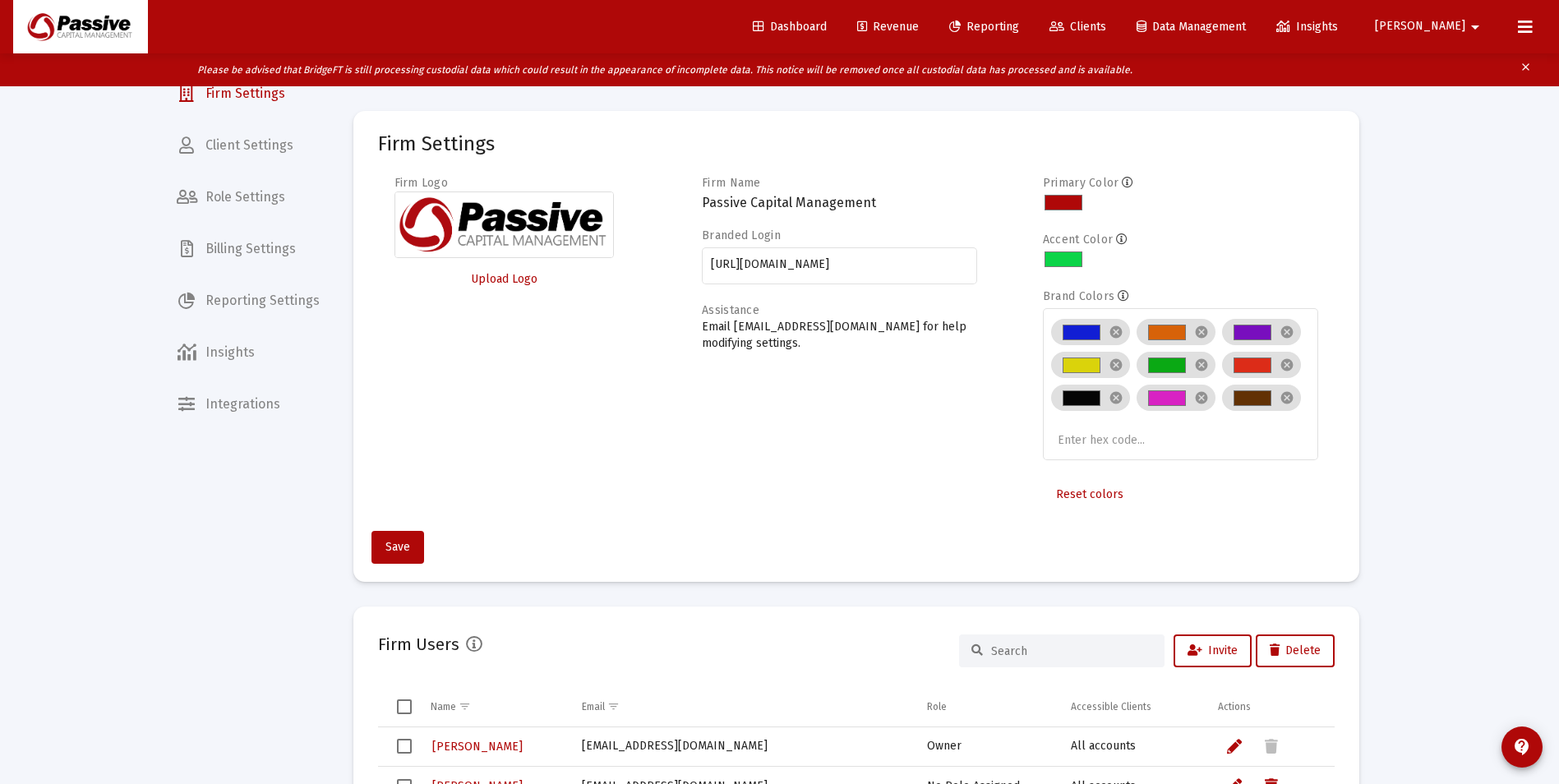
click at [251, 156] on span "Client Settings" at bounding box center [248, 145] width 169 height 40
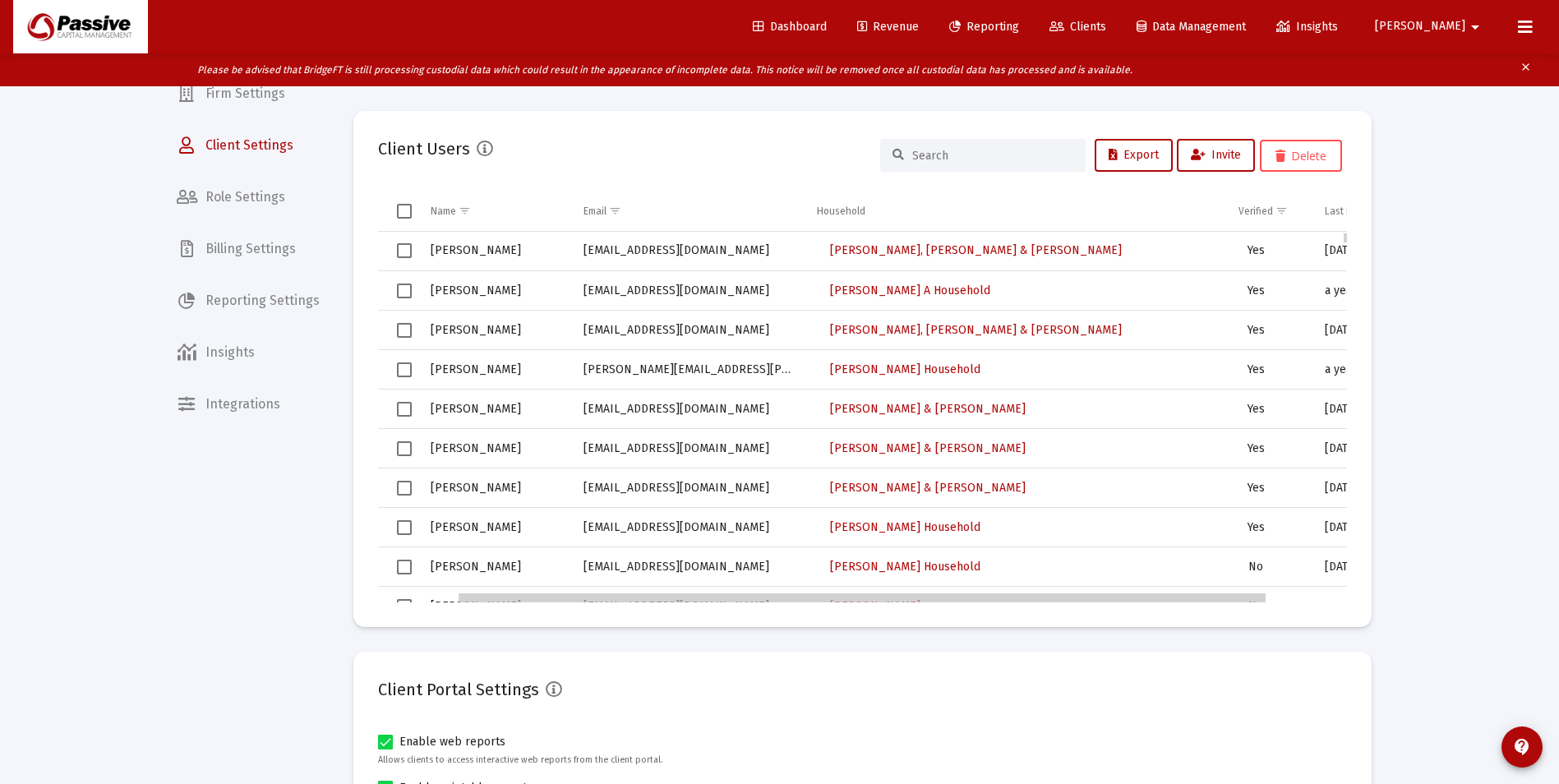
click at [1159, 599] on body "Dashboard Revenue Reporting Clients Data Management Insights [PERSON_NAME] Plea…" at bounding box center [780, 392] width 1559 height 784
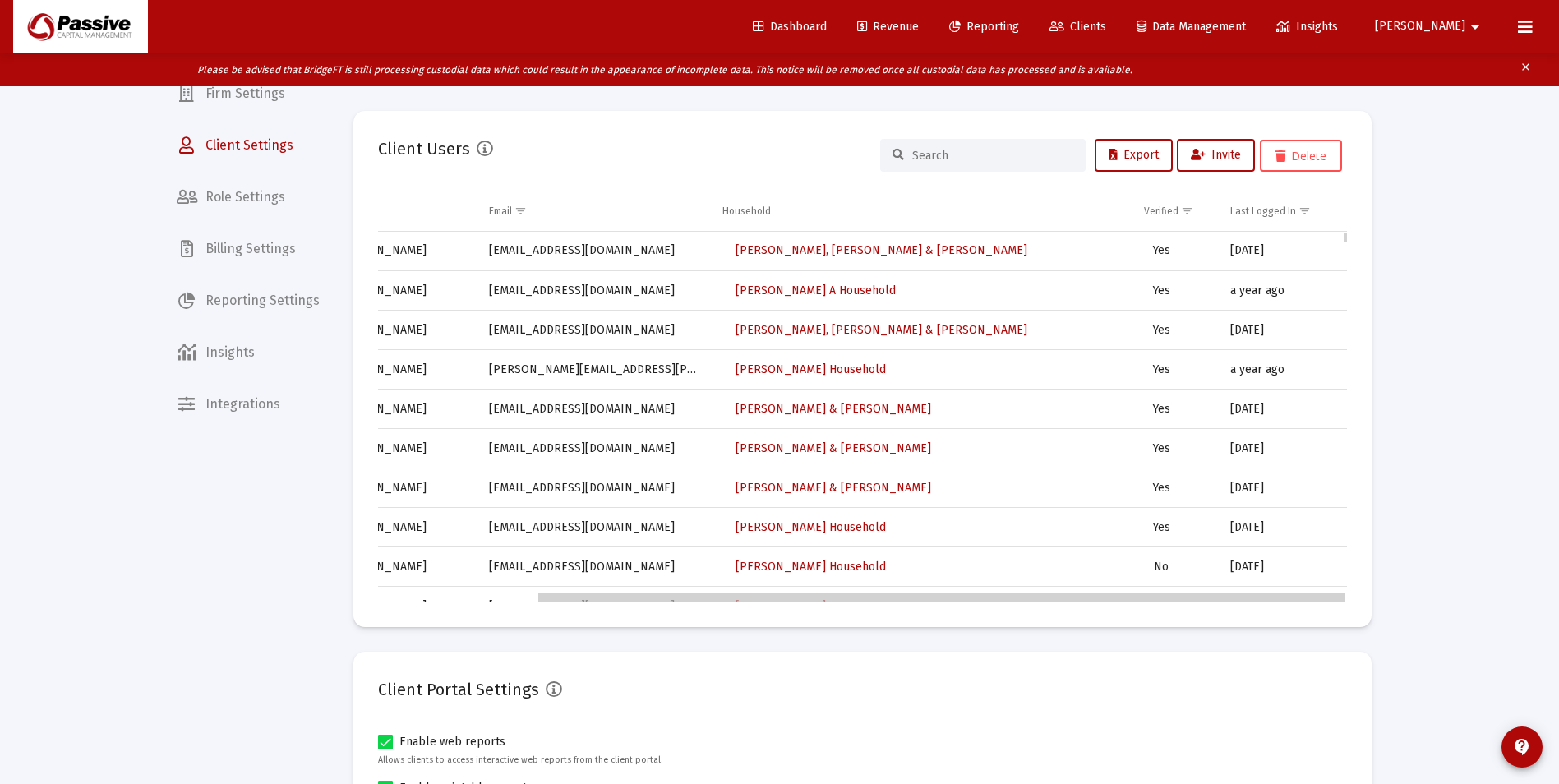
drag, startPoint x: 1159, startPoint y: 599, endPoint x: 1229, endPoint y: 463, distance: 153.0
click at [1266, 597] on body "Dashboard Revenue Reporting Clients Data Management Insights [PERSON_NAME] Plea…" at bounding box center [780, 392] width 1559 height 784
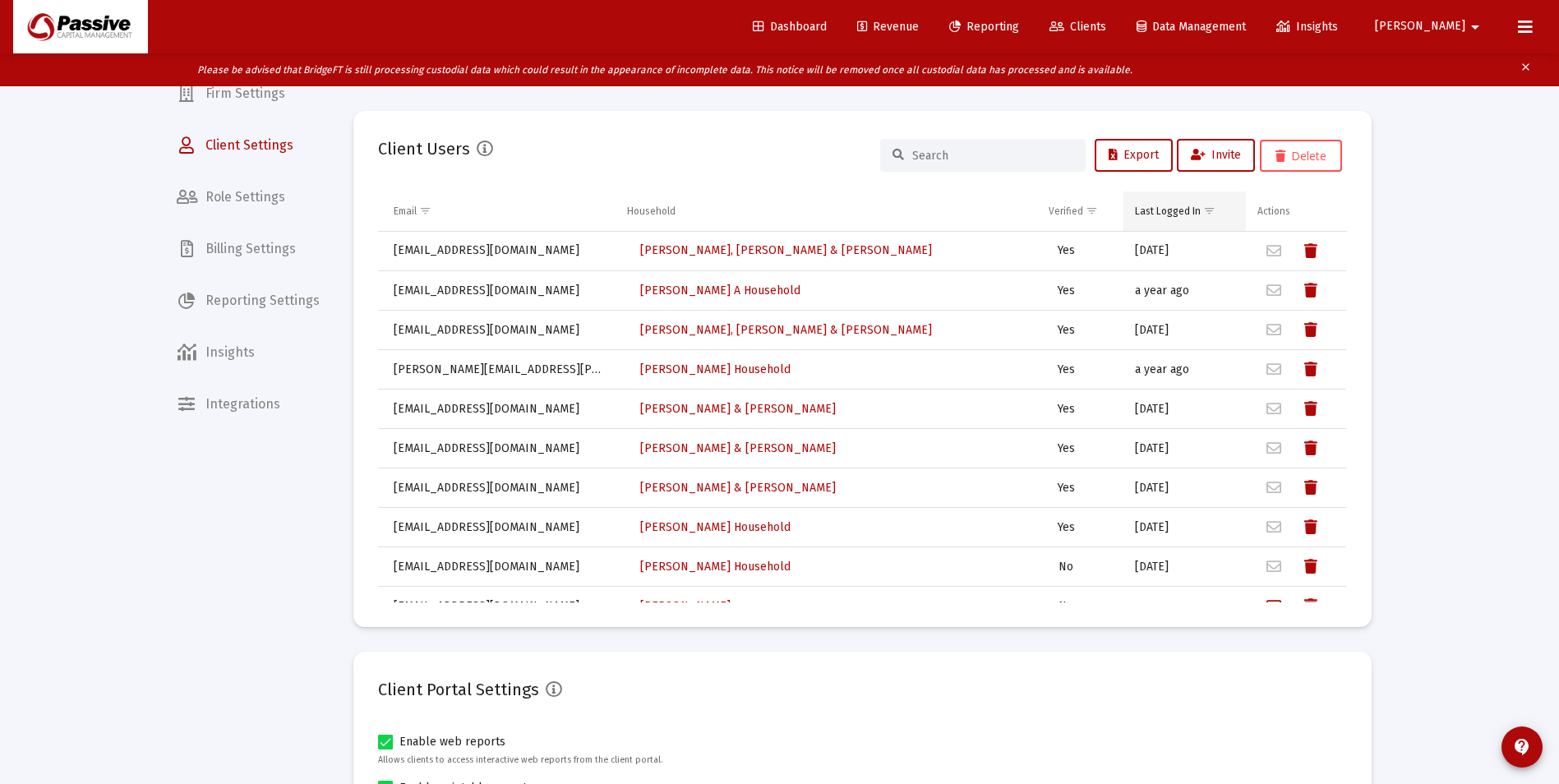
click at [1152, 212] on div "Last Logged In" at bounding box center [1167, 211] width 66 height 13
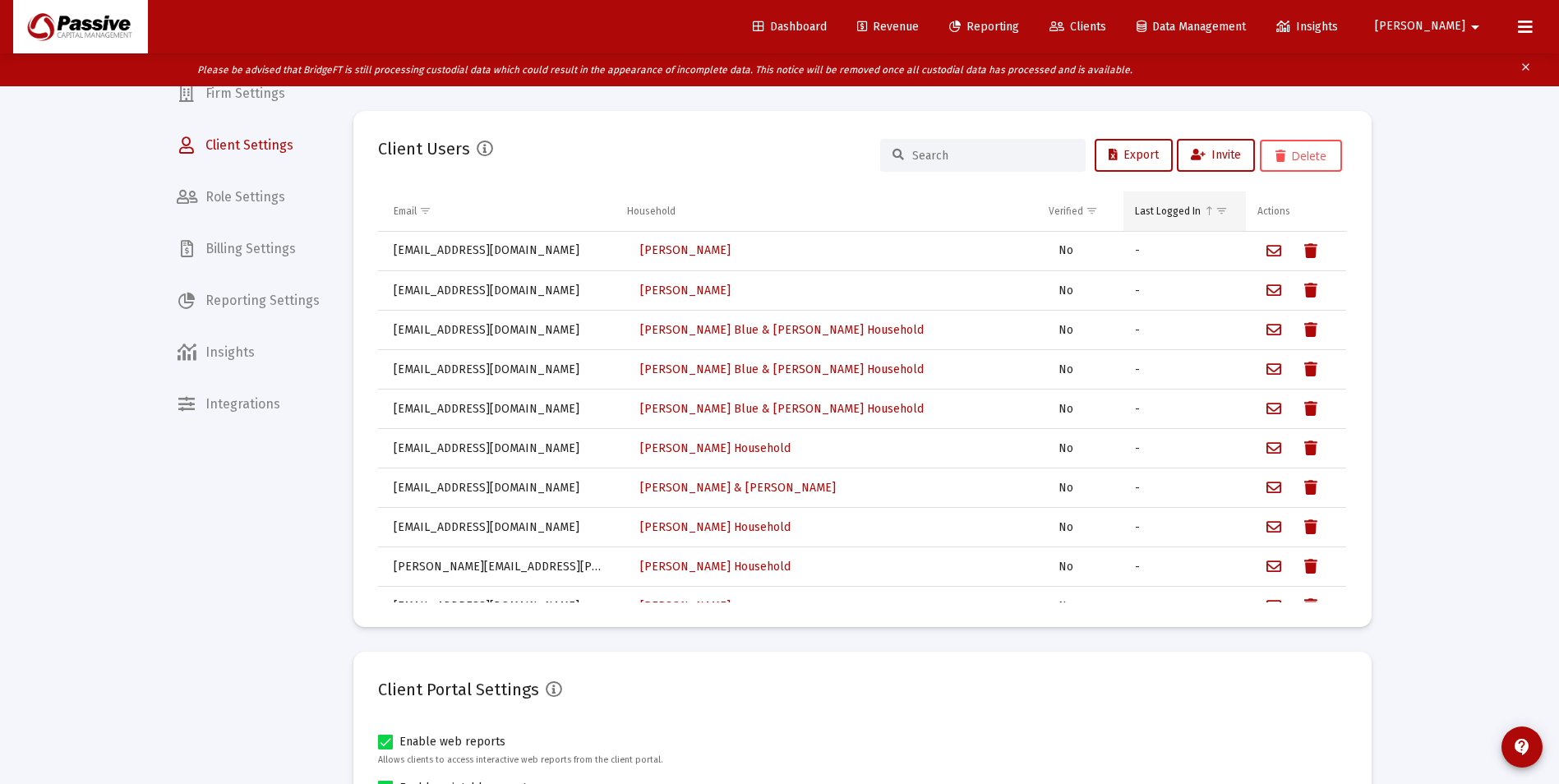
click at [1153, 212] on div "Last Logged In" at bounding box center [1167, 211] width 66 height 13
